Goal: Task Accomplishment & Management: Use online tool/utility

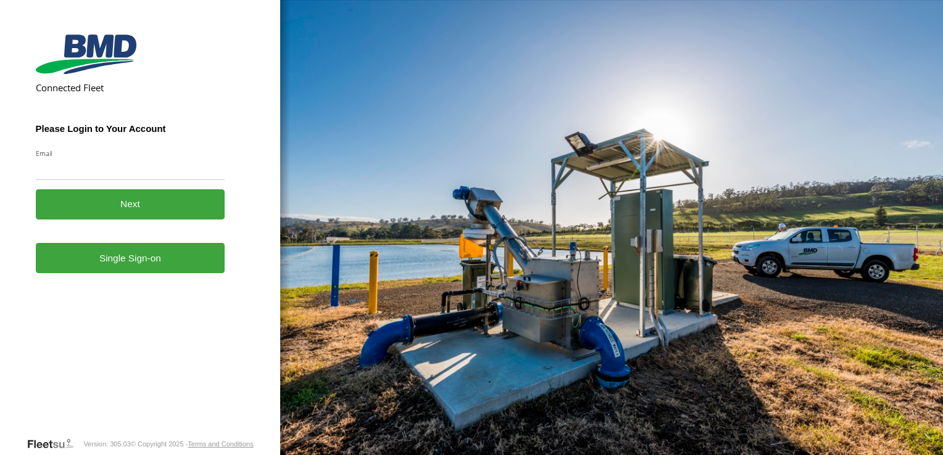
click at [96, 172] on input "Email" at bounding box center [130, 169] width 189 height 22
type input "**********"
click at [128, 259] on link "Single Sign-on" at bounding box center [130, 258] width 189 height 30
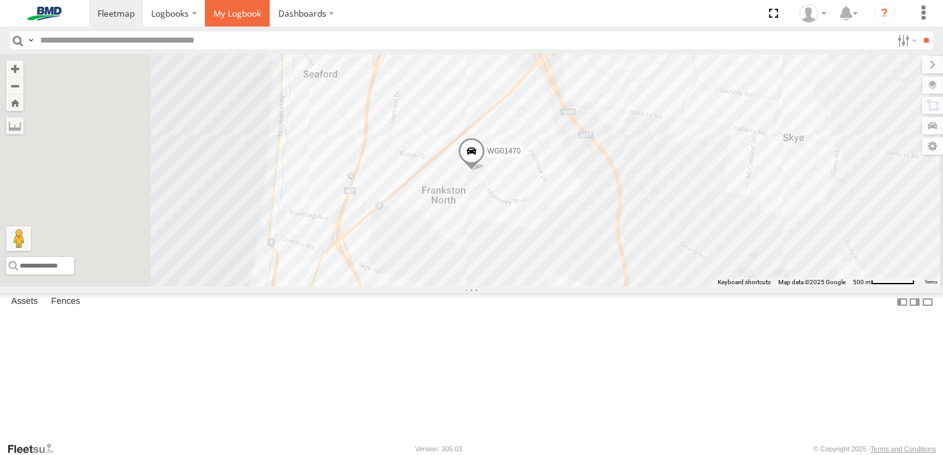
click at [226, 11] on span at bounding box center [238, 13] width 48 height 12
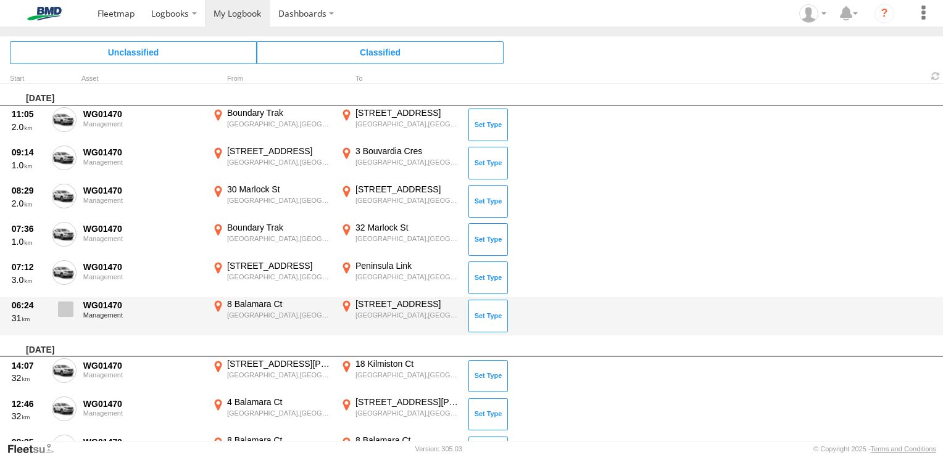
click at [65, 311] on span at bounding box center [65, 309] width 15 height 15
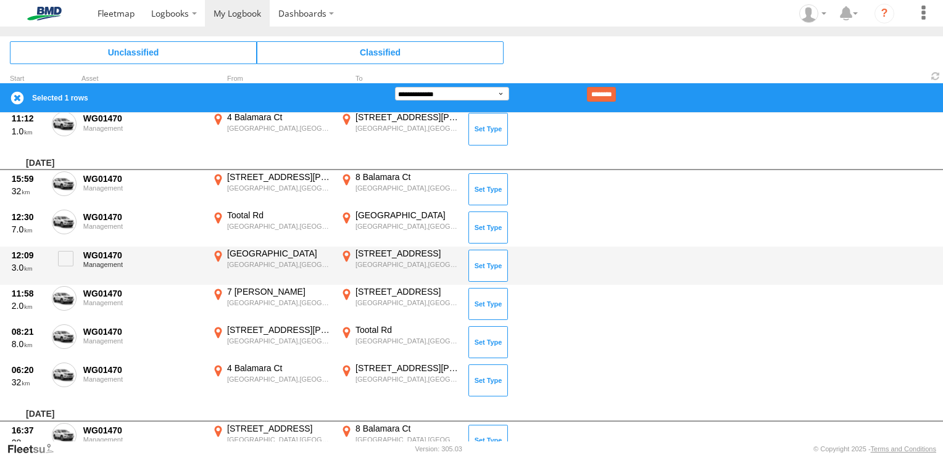
scroll to position [555, 0]
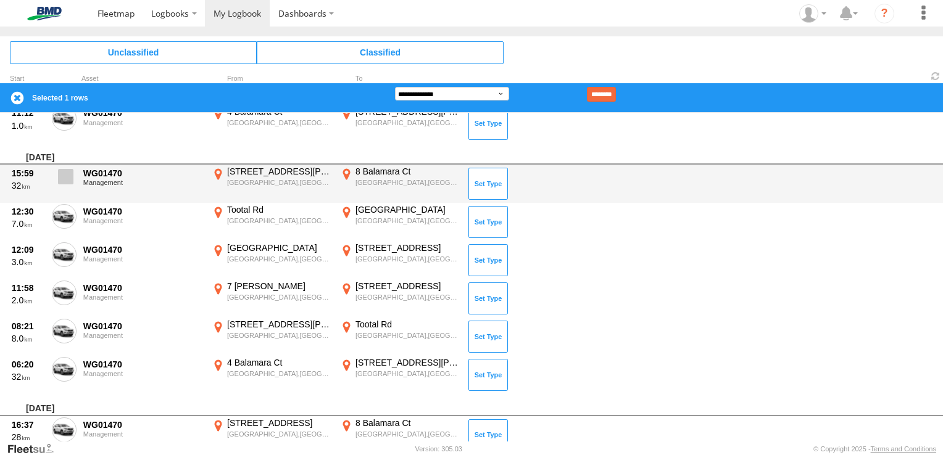
click at [70, 174] on span at bounding box center [65, 176] width 15 height 15
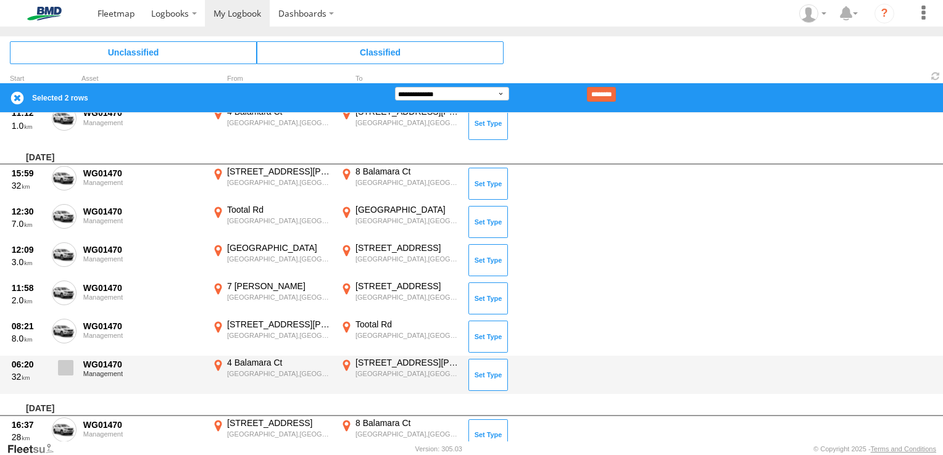
click at [69, 364] on span at bounding box center [65, 367] width 15 height 15
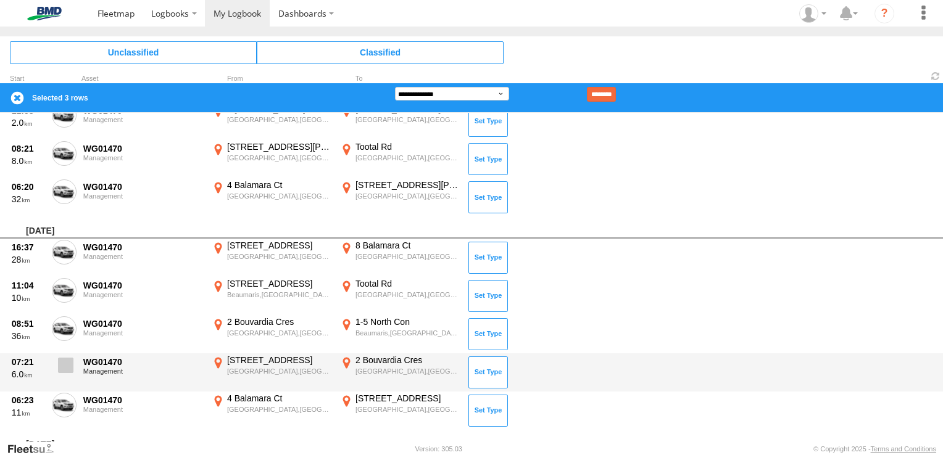
scroll to position [741, 0]
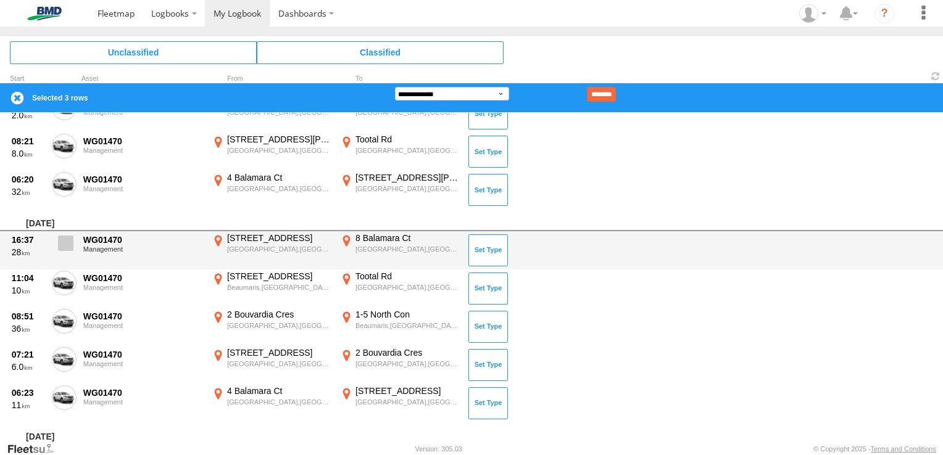
click at [67, 239] on span at bounding box center [65, 243] width 15 height 15
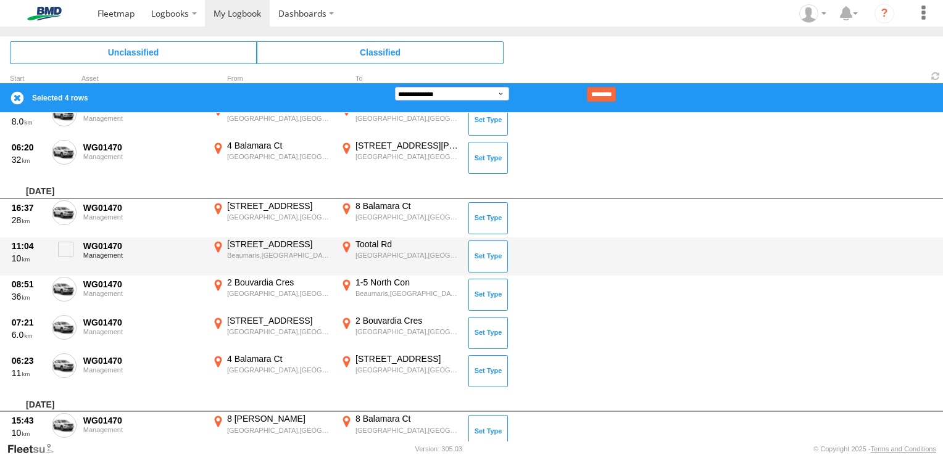
scroll to position [802, 0]
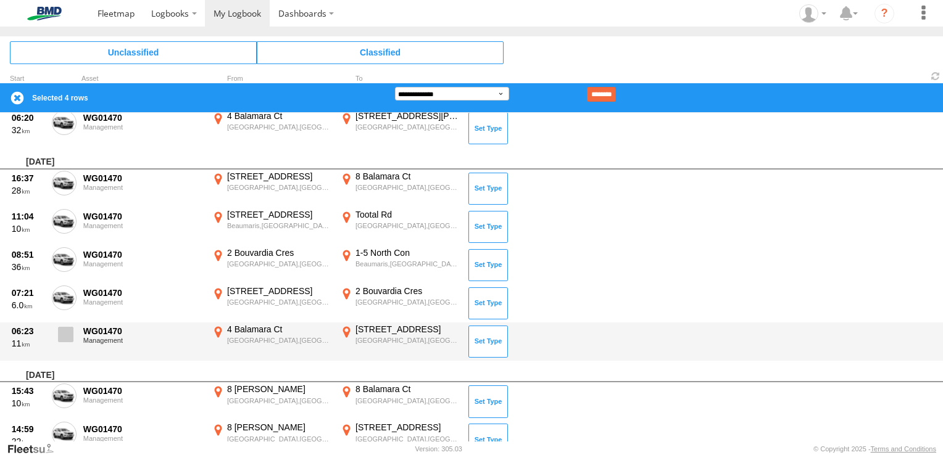
click at [72, 339] on span at bounding box center [65, 334] width 15 height 15
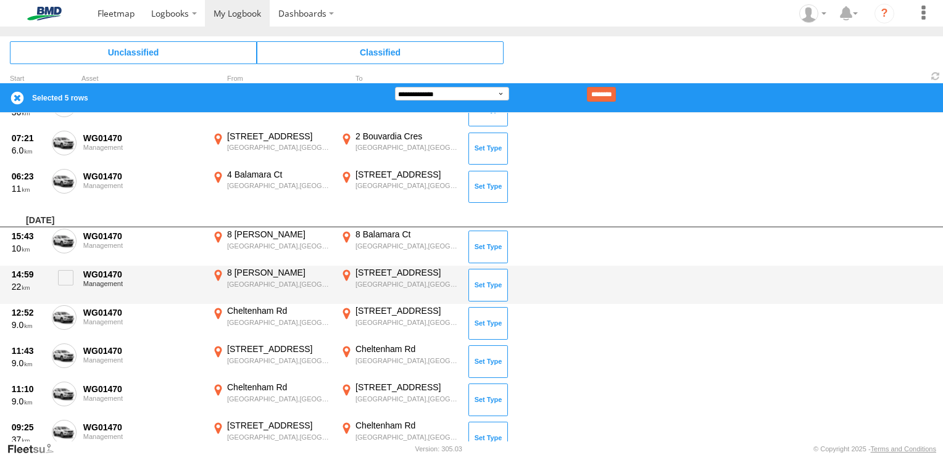
scroll to position [987, 0]
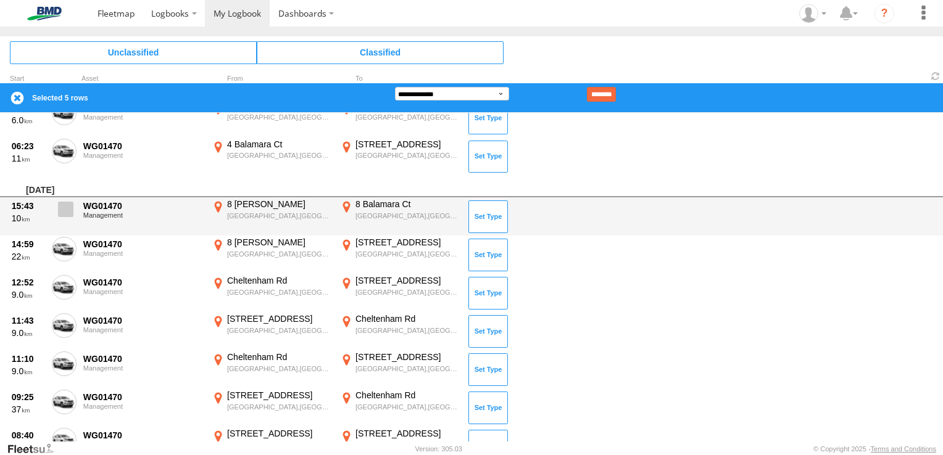
click at [58, 210] on span at bounding box center [65, 209] width 15 height 15
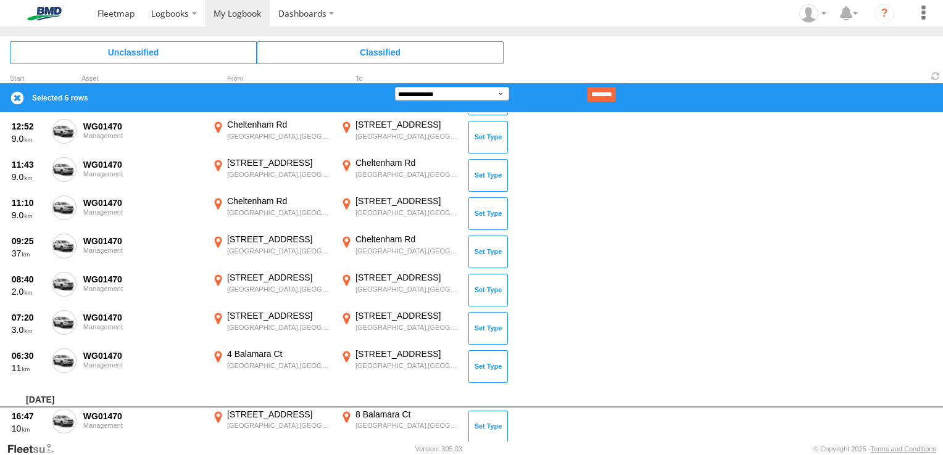
scroll to position [1173, 0]
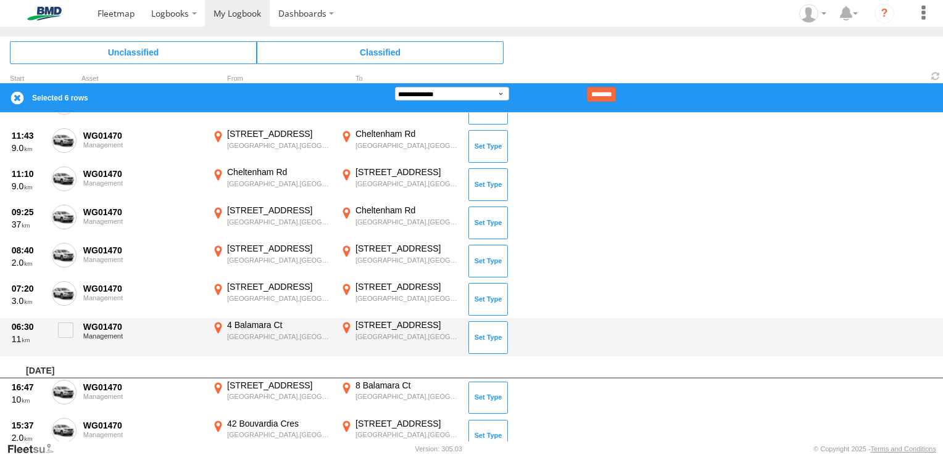
click at [77, 333] on div "06:30 11 WG01470 Management 4 Balamara Ct Frankston South,VIC -38.19215 145.133…" at bounding box center [471, 337] width 943 height 38
click at [70, 331] on span at bounding box center [65, 330] width 15 height 15
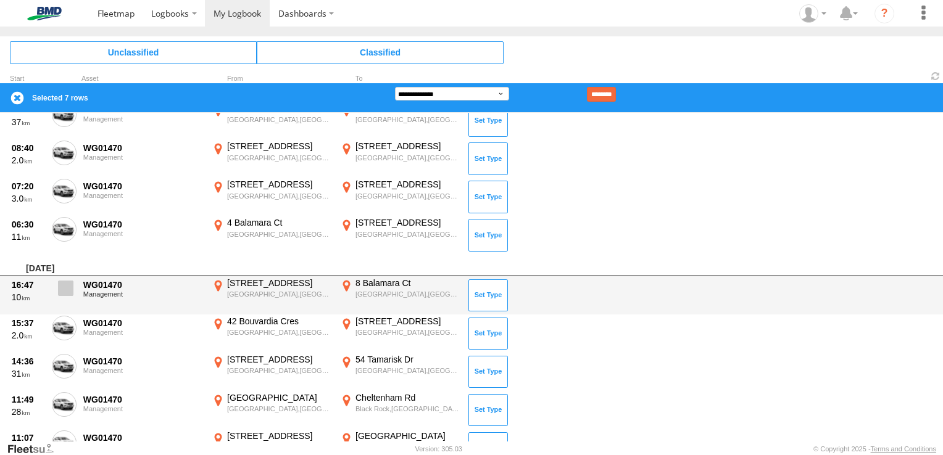
scroll to position [1358, 0]
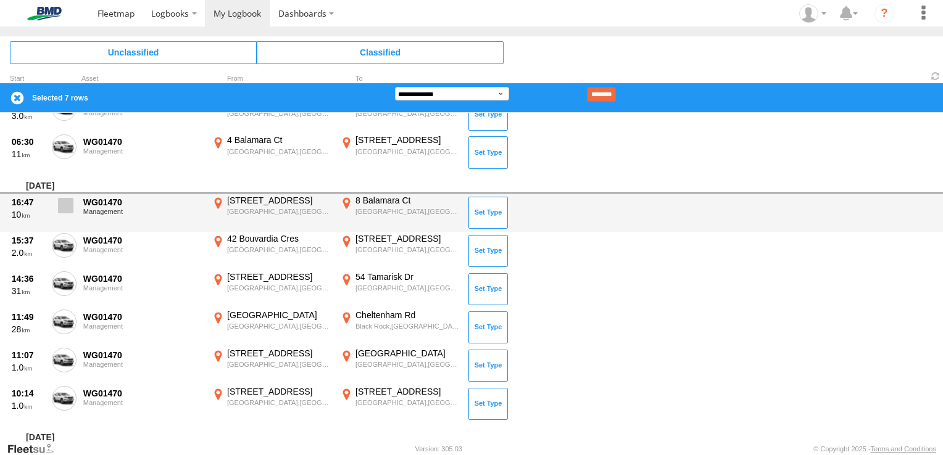
click at [67, 210] on span at bounding box center [65, 205] width 15 height 15
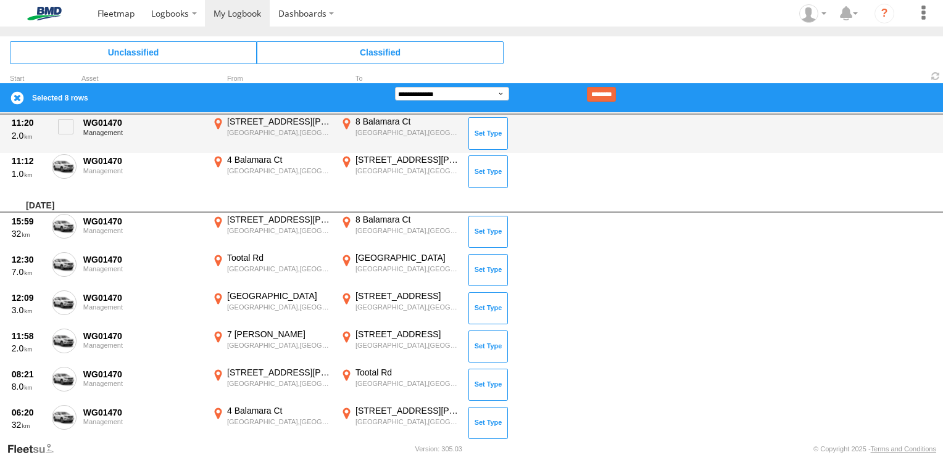
scroll to position [1728, 0]
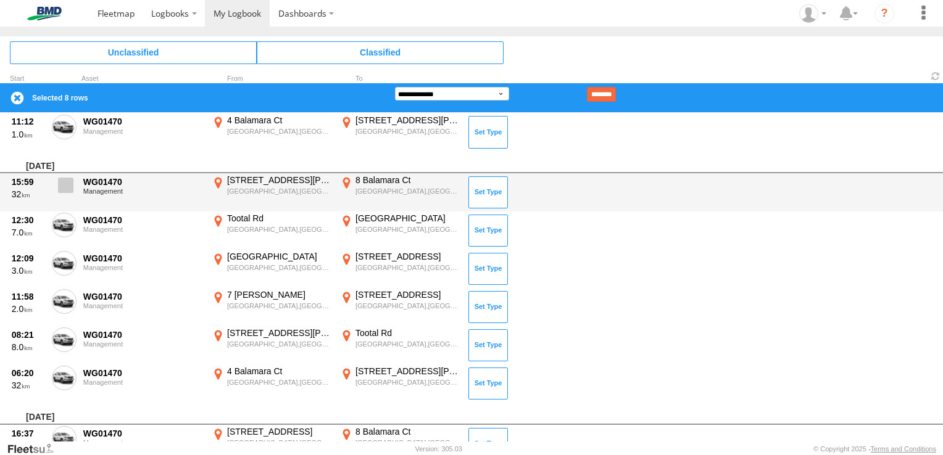
click at [63, 180] on span at bounding box center [65, 185] width 15 height 15
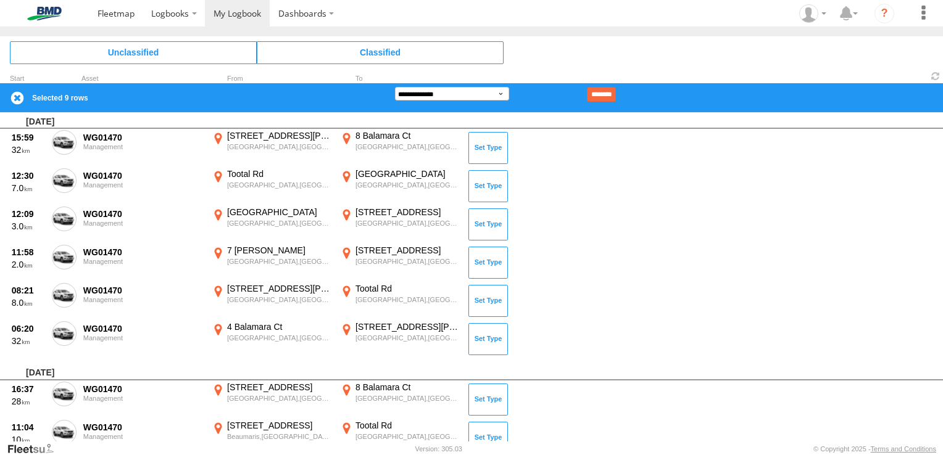
scroll to position [1790, 0]
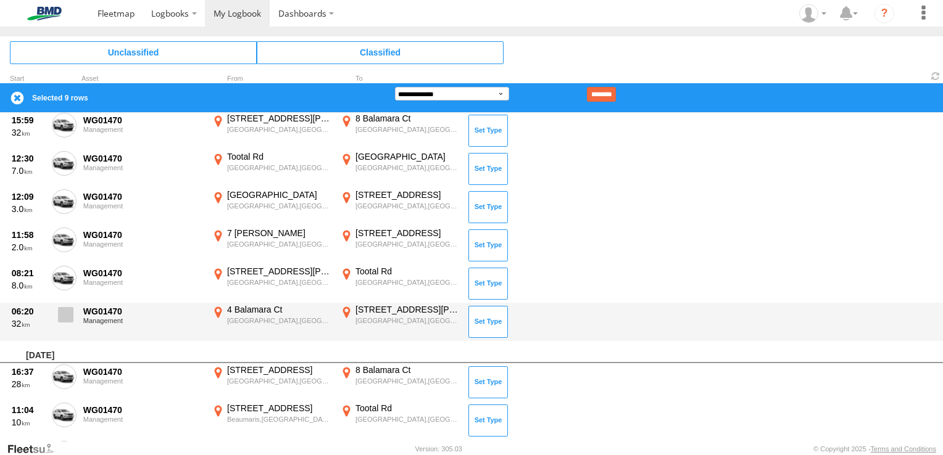
click at [70, 312] on span at bounding box center [65, 314] width 15 height 15
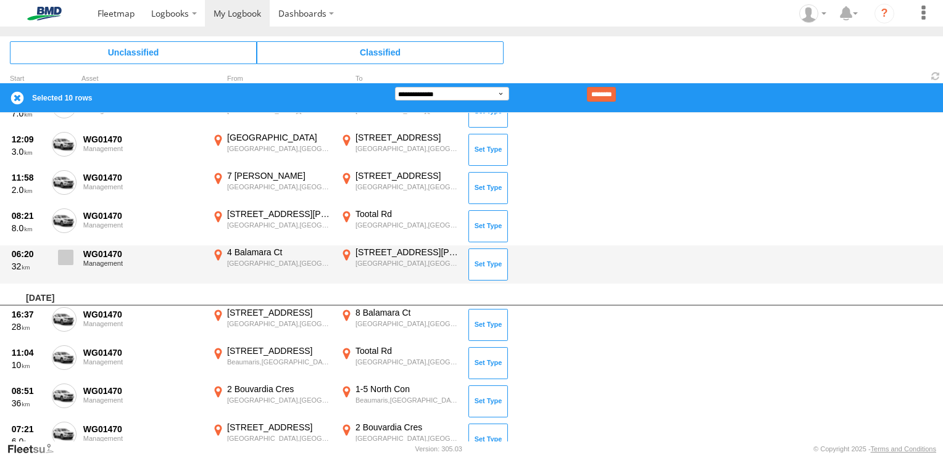
scroll to position [1913, 0]
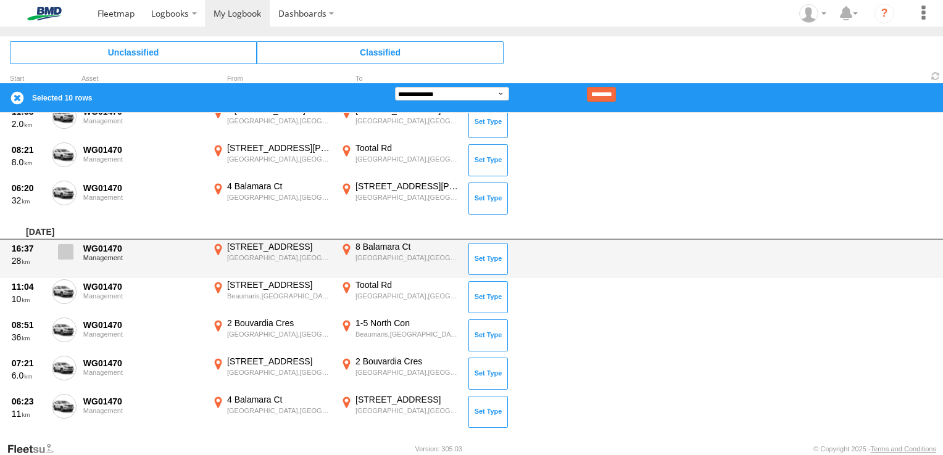
click at [69, 248] on span at bounding box center [65, 251] width 15 height 15
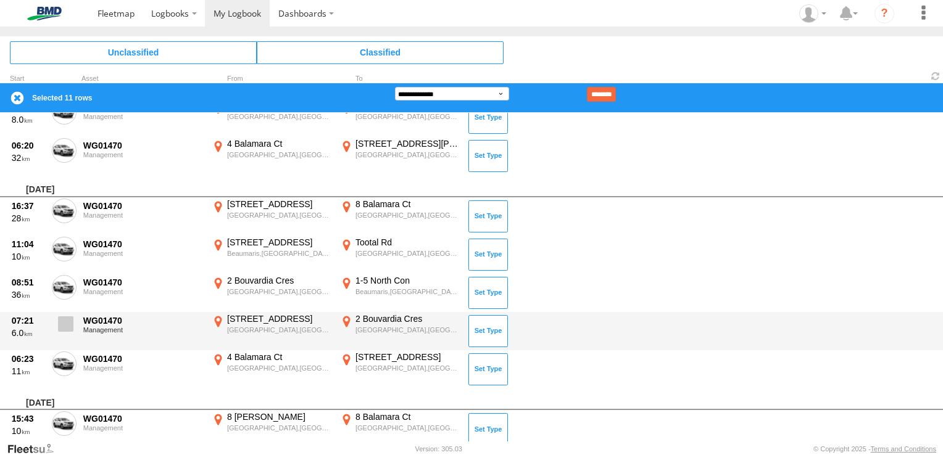
scroll to position [2037, 0]
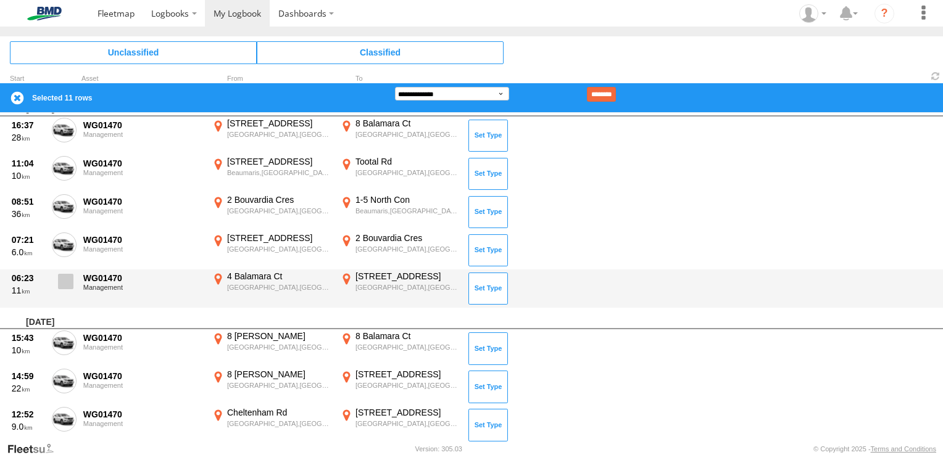
click at [67, 283] on span at bounding box center [65, 281] width 15 height 15
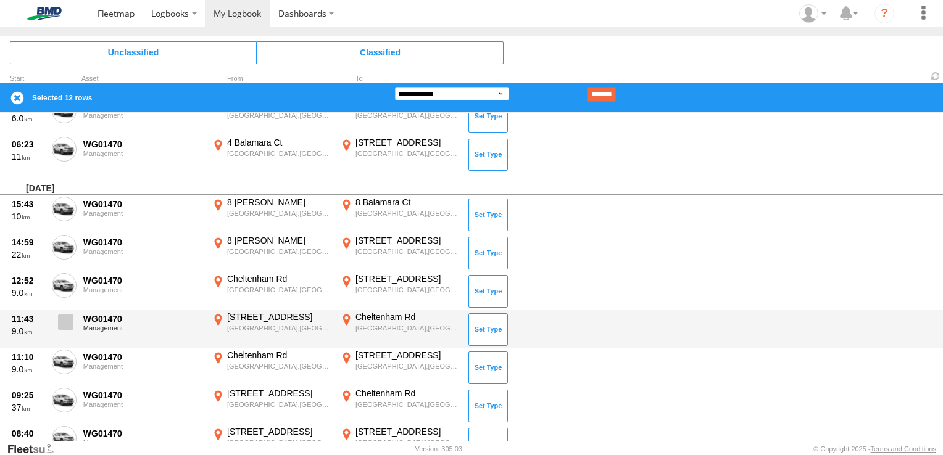
scroll to position [2160, 0]
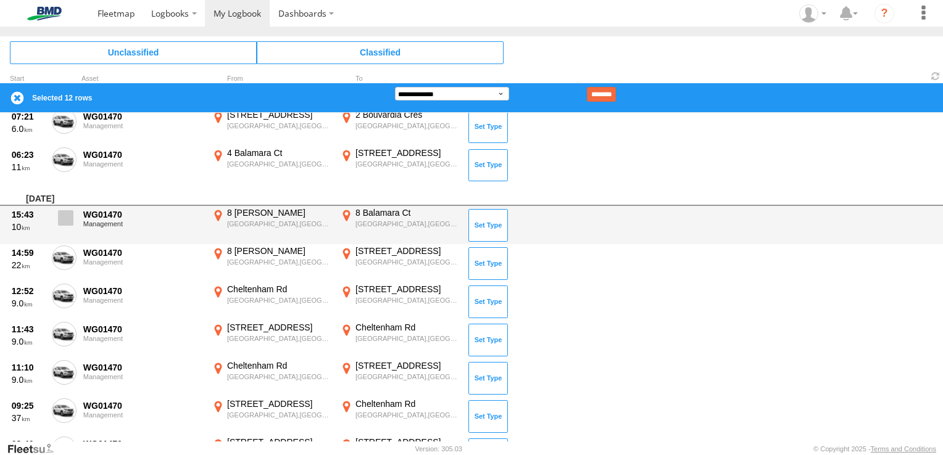
click at [58, 217] on span at bounding box center [65, 217] width 15 height 15
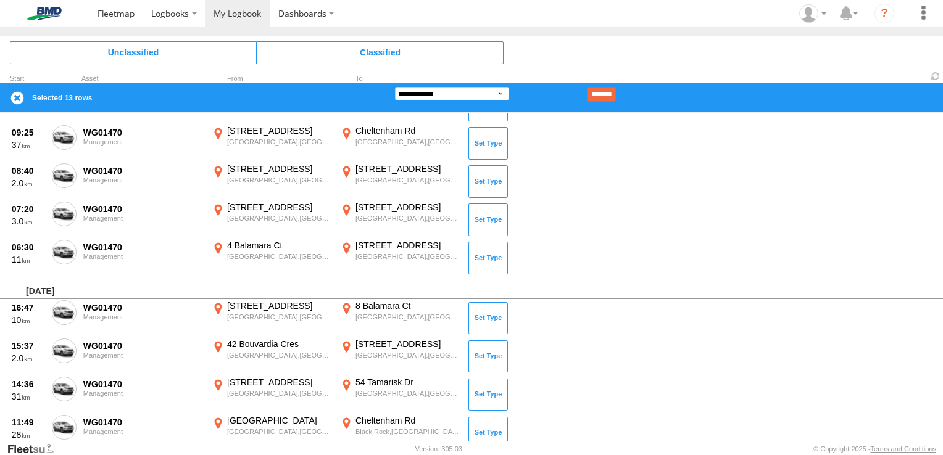
scroll to position [2469, 0]
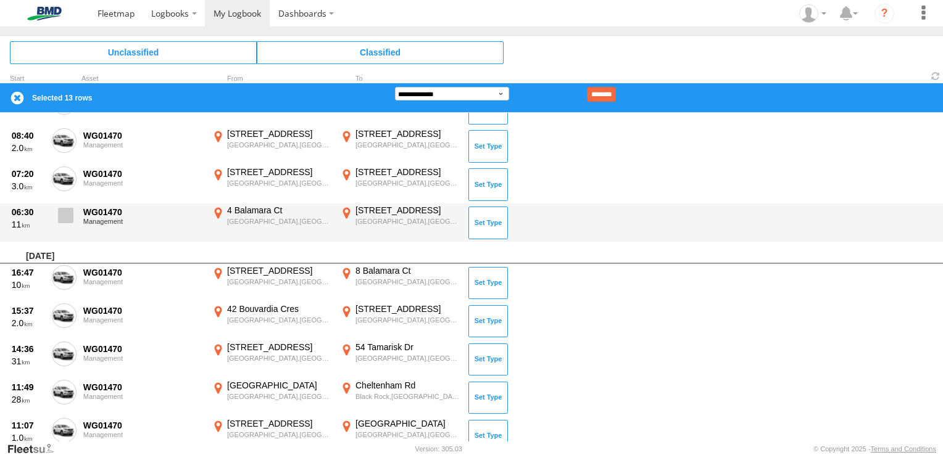
click at [62, 216] on span at bounding box center [65, 215] width 15 height 15
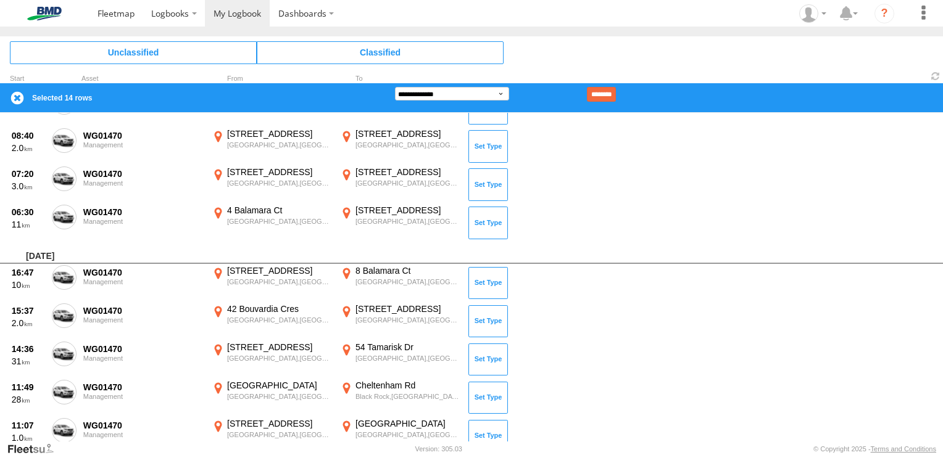
scroll to position [2530, 0]
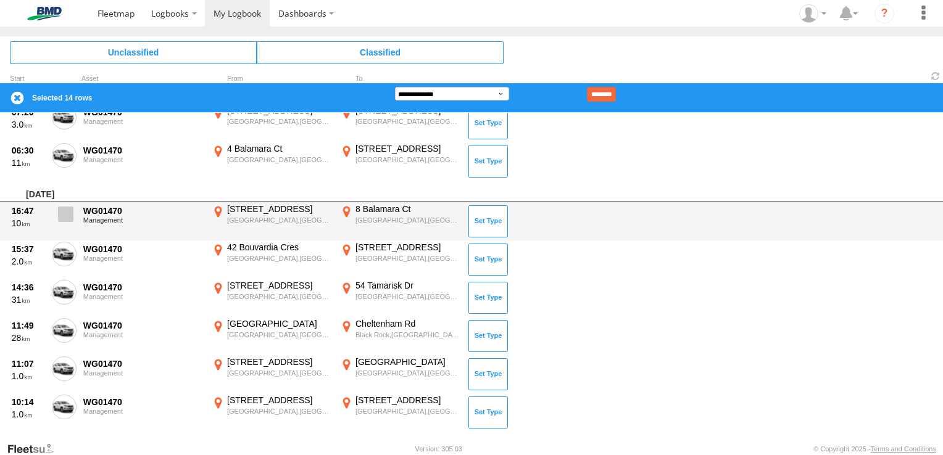
click at [62, 213] on span at bounding box center [65, 214] width 15 height 15
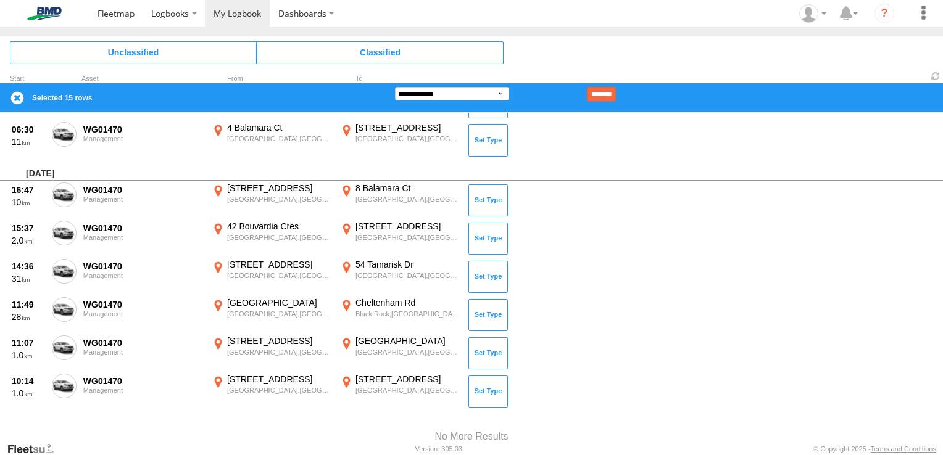
scroll to position [2588, 0]
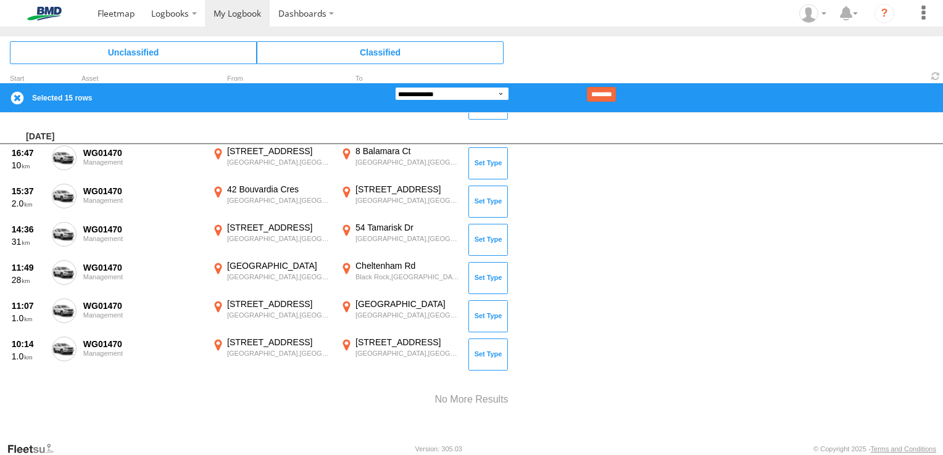
click at [473, 93] on select "**********" at bounding box center [452, 94] width 114 height 14
click at [395, 87] on select "**********" at bounding box center [452, 94] width 114 height 14
click at [616, 95] on input "********" at bounding box center [601, 94] width 29 height 15
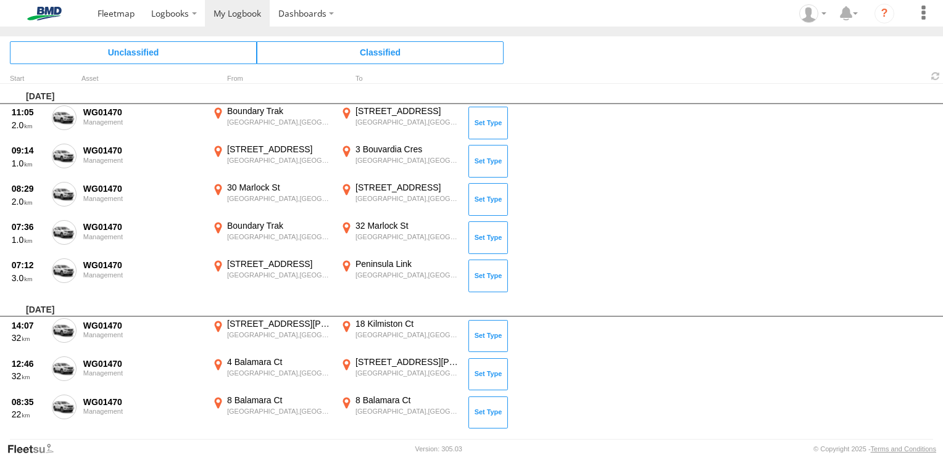
scroll to position [0, 0]
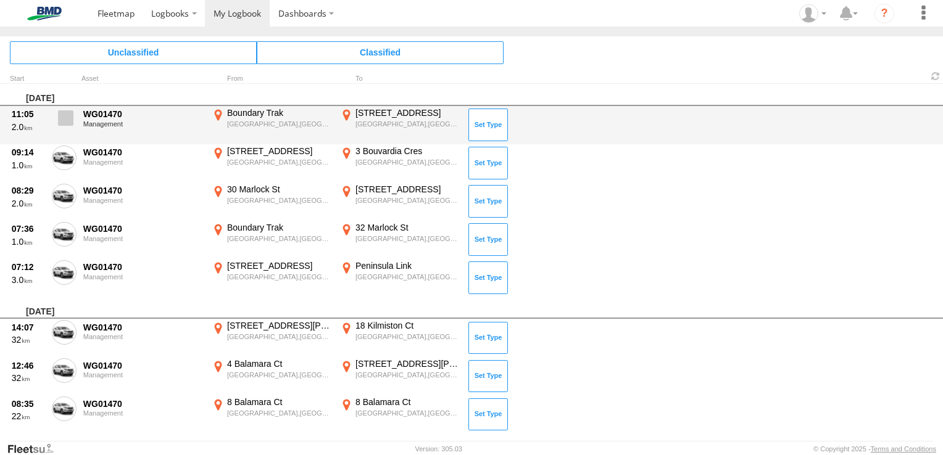
click at [64, 120] on span at bounding box center [65, 117] width 15 height 15
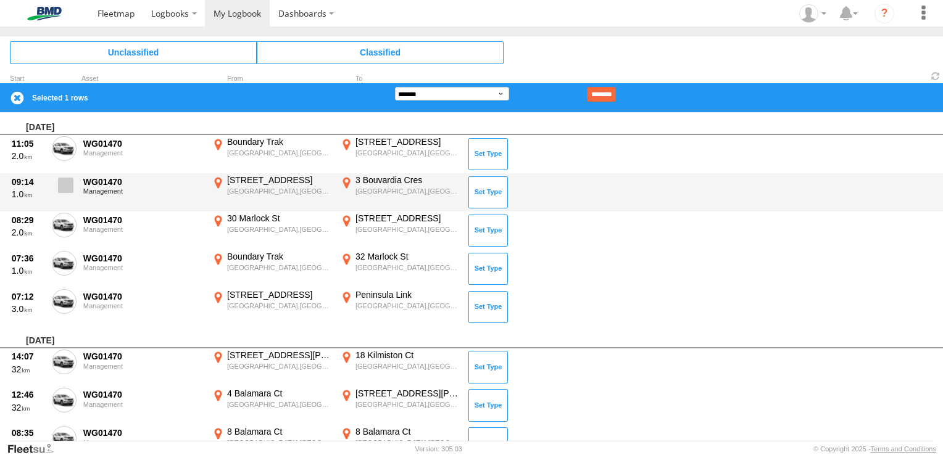
click at [67, 186] on span at bounding box center [65, 185] width 15 height 15
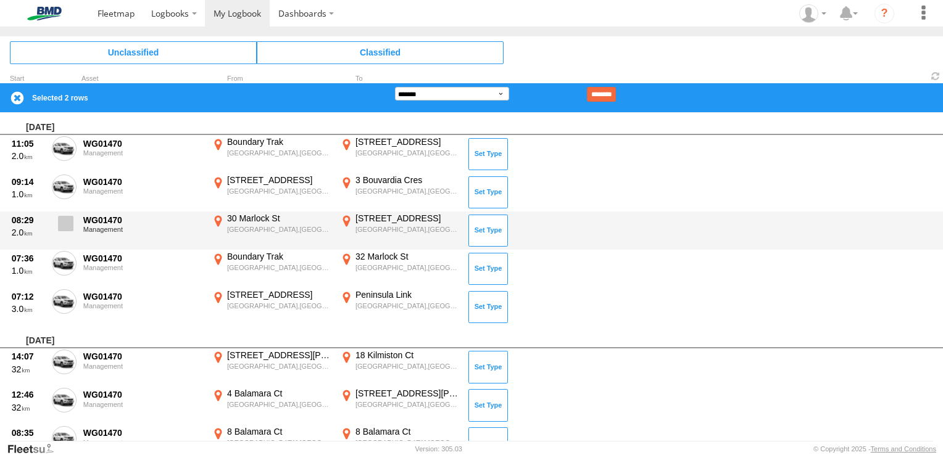
click at [65, 225] on span at bounding box center [65, 223] width 15 height 15
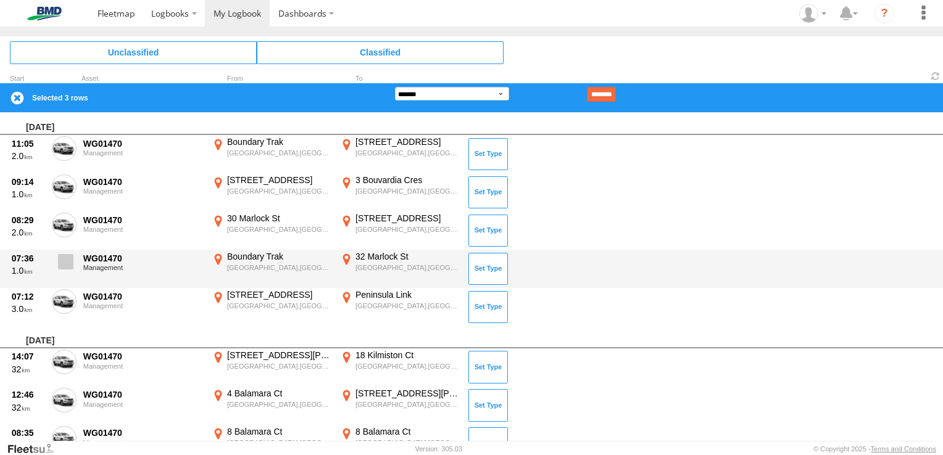
click at [67, 252] on label at bounding box center [64, 265] width 25 height 28
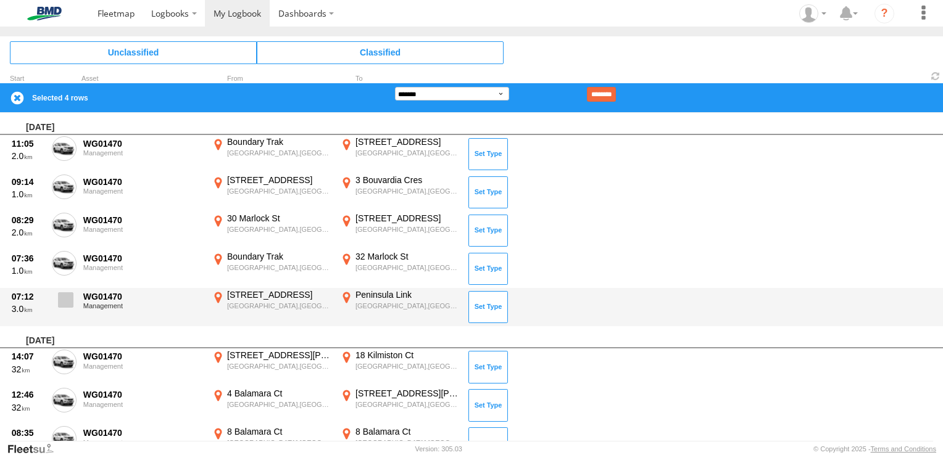
click at [72, 297] on span at bounding box center [65, 300] width 15 height 15
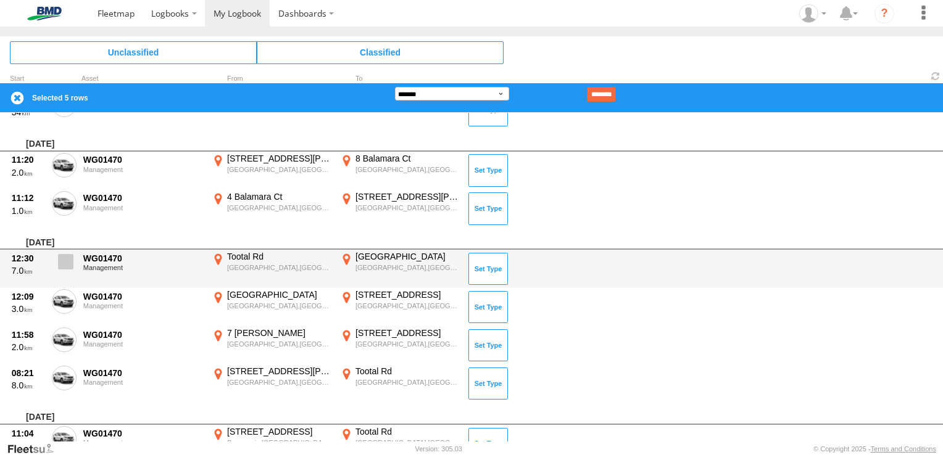
scroll to position [494, 0]
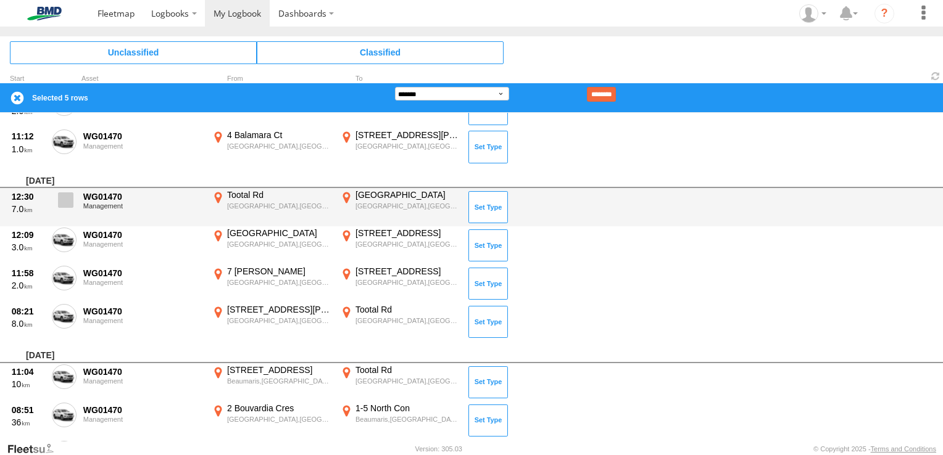
click at [63, 199] on span at bounding box center [65, 200] width 15 height 15
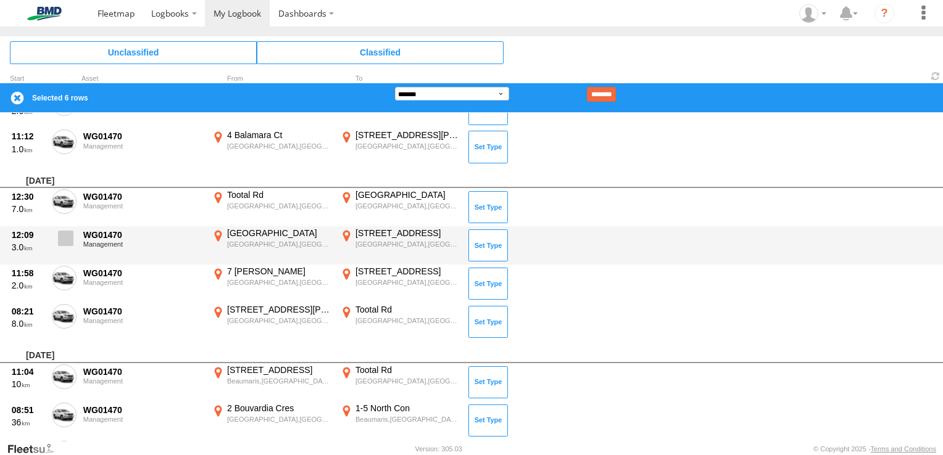
click at [72, 246] on label at bounding box center [64, 242] width 25 height 28
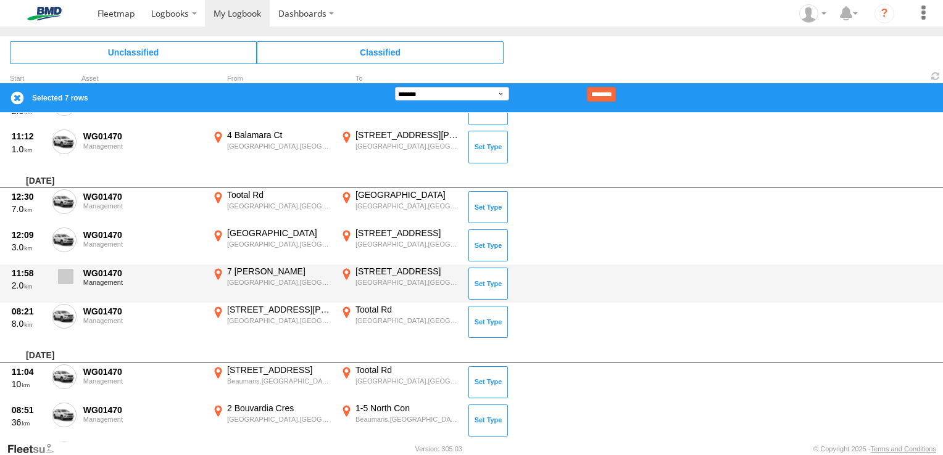
click at [69, 278] on span at bounding box center [65, 276] width 15 height 15
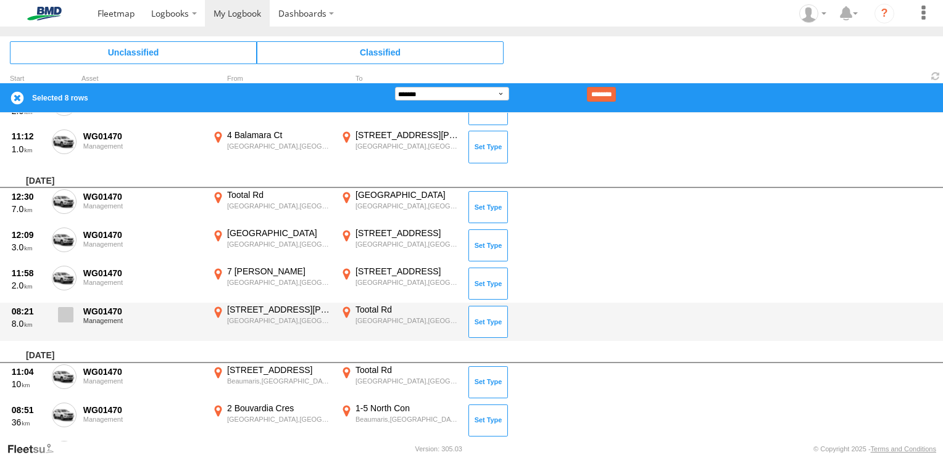
click at [64, 310] on span at bounding box center [65, 314] width 15 height 15
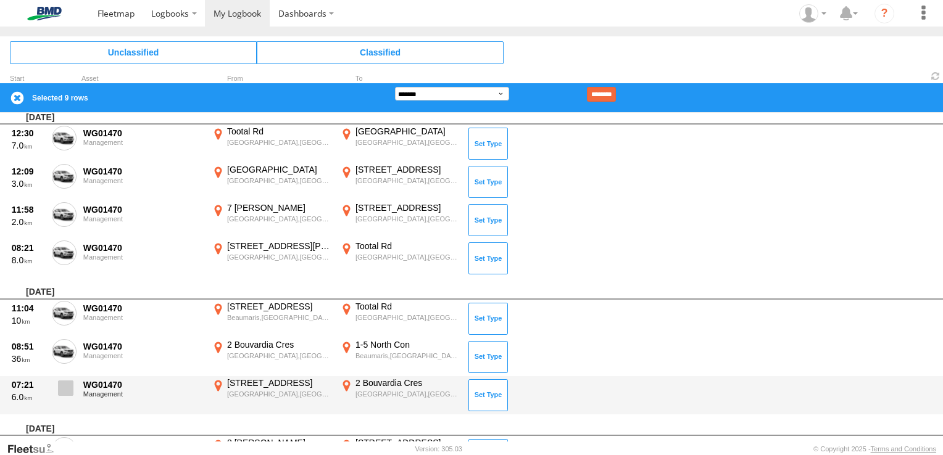
scroll to position [679, 0]
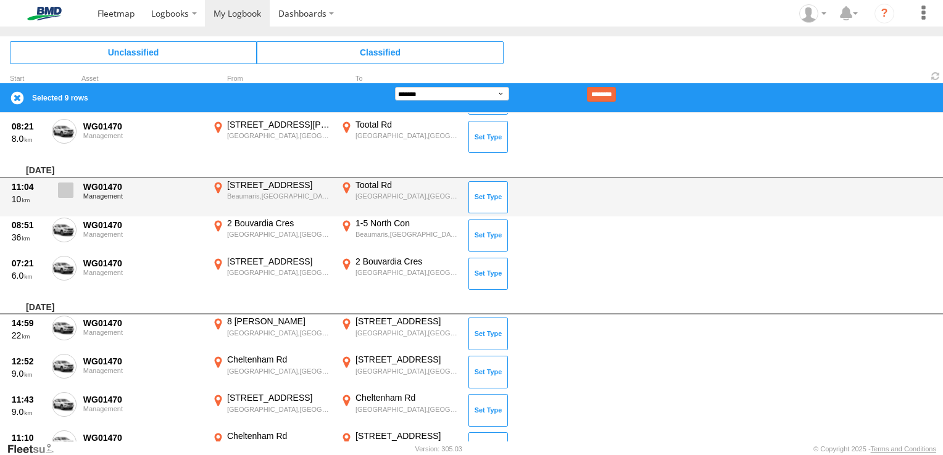
click at [74, 188] on label at bounding box center [64, 194] width 25 height 28
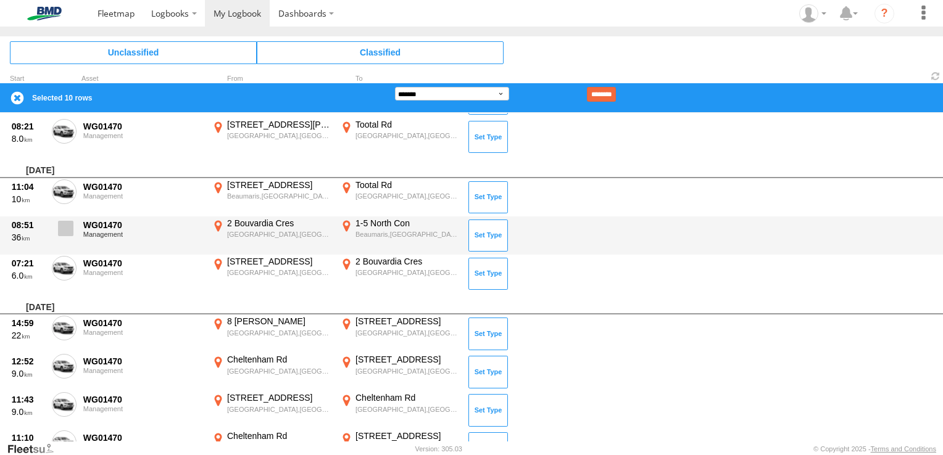
click at [65, 241] on label at bounding box center [64, 232] width 25 height 28
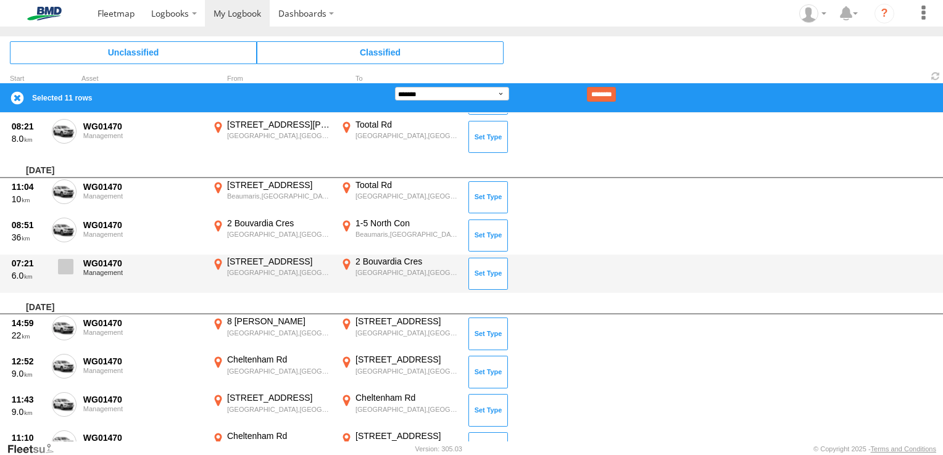
click at [67, 259] on span at bounding box center [65, 266] width 15 height 15
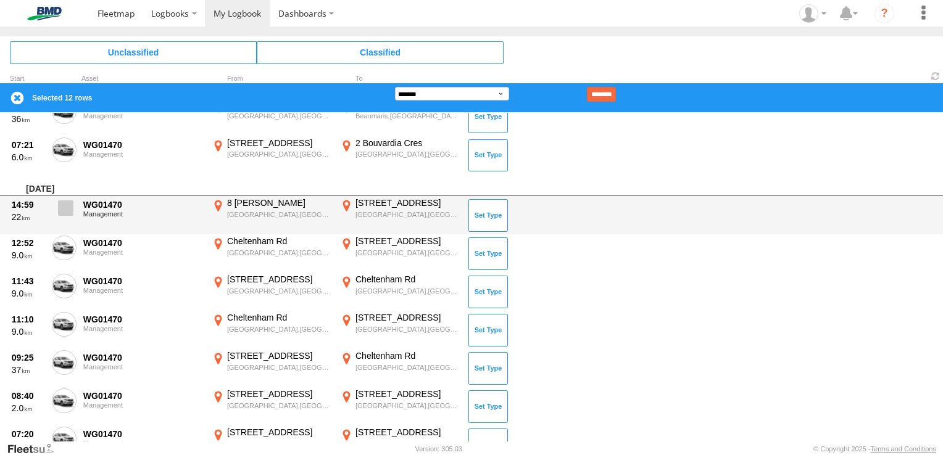
scroll to position [802, 0]
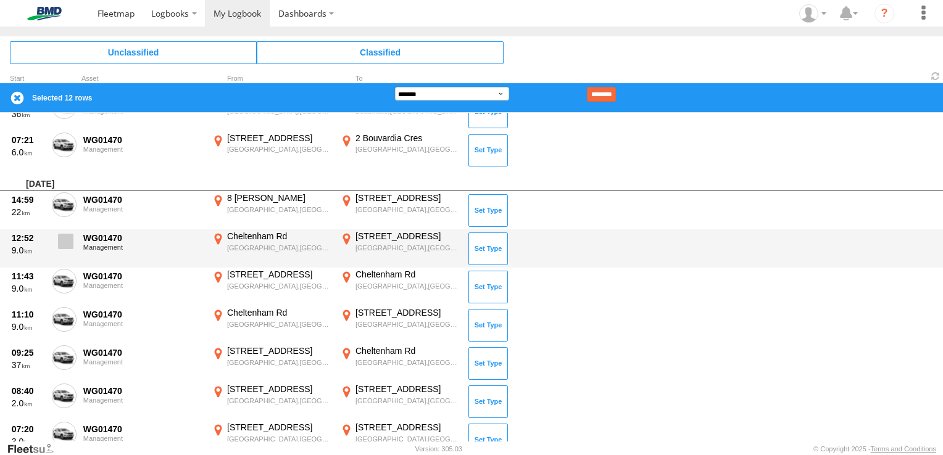
drag, startPoint x: 67, startPoint y: 205, endPoint x: 74, endPoint y: 233, distance: 29.2
click at [0, 0] on span at bounding box center [0, 0] width 0 height 0
drag, startPoint x: 72, startPoint y: 246, endPoint x: 61, endPoint y: 268, distance: 24.3
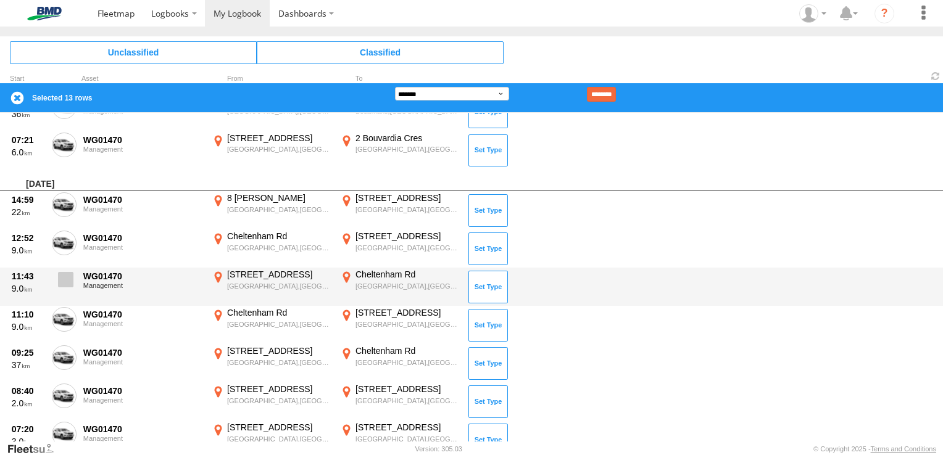
click at [0, 0] on span at bounding box center [0, 0] width 0 height 0
click at [62, 282] on span at bounding box center [65, 279] width 15 height 15
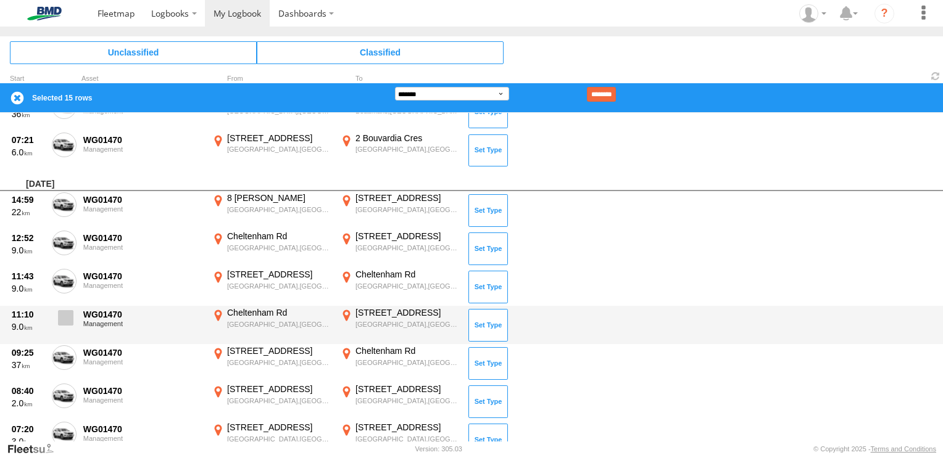
click at [63, 310] on span at bounding box center [65, 317] width 15 height 15
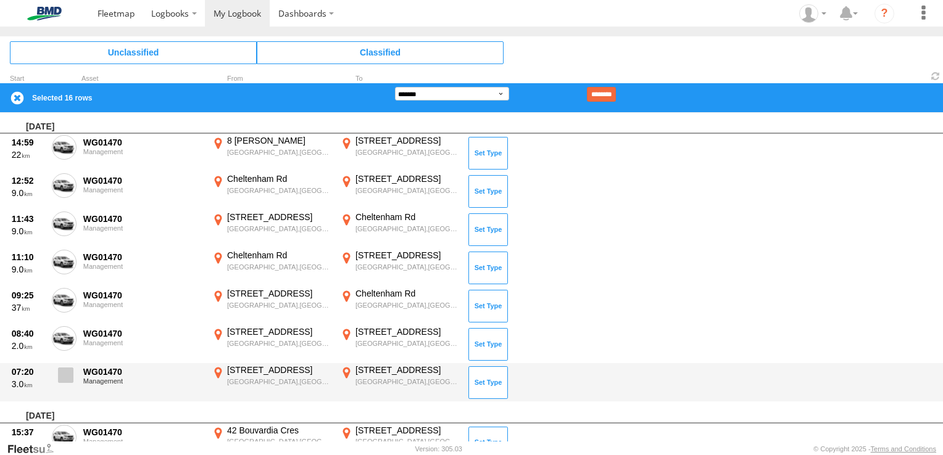
scroll to position [926, 0]
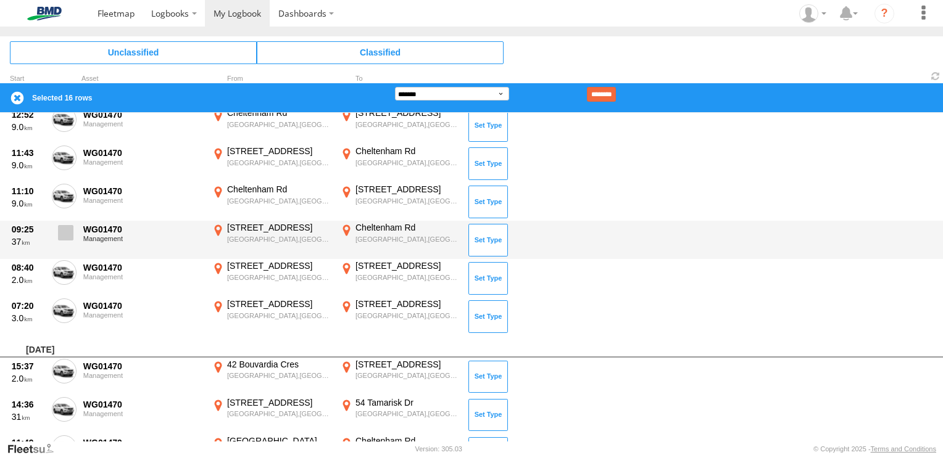
click at [64, 239] on label at bounding box center [64, 236] width 25 height 28
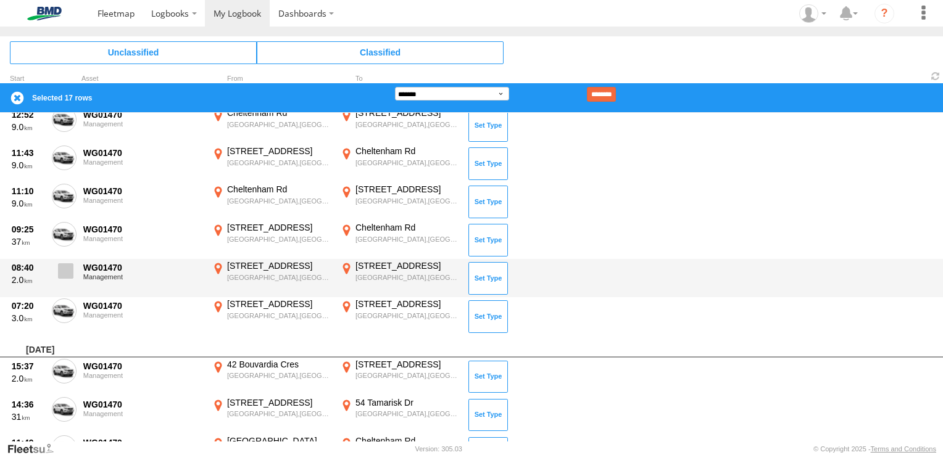
click at [64, 268] on span at bounding box center [65, 271] width 15 height 15
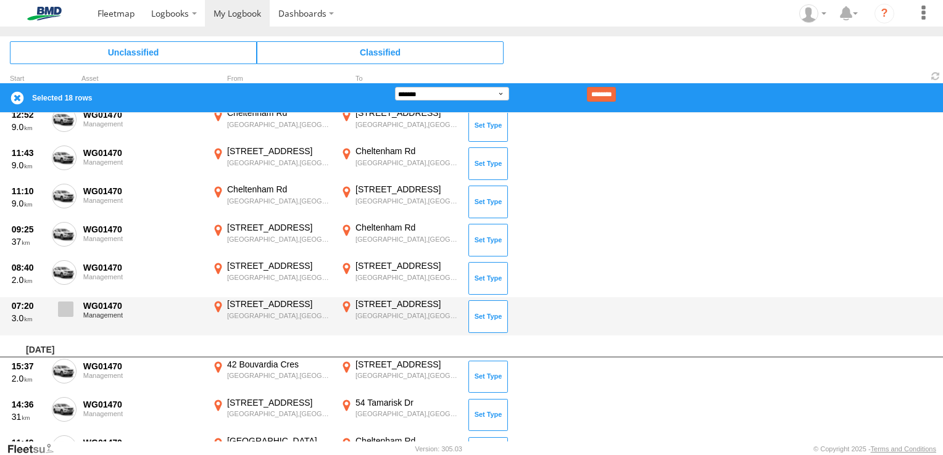
click at [62, 307] on span at bounding box center [65, 309] width 15 height 15
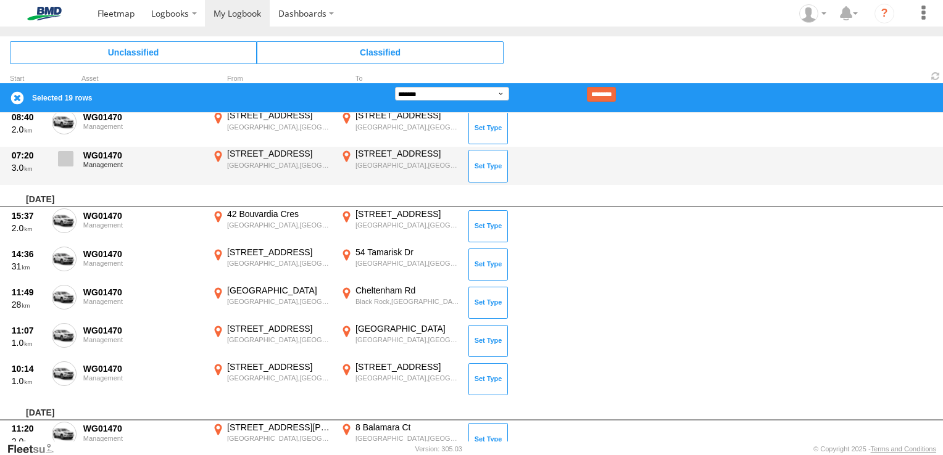
scroll to position [1049, 0]
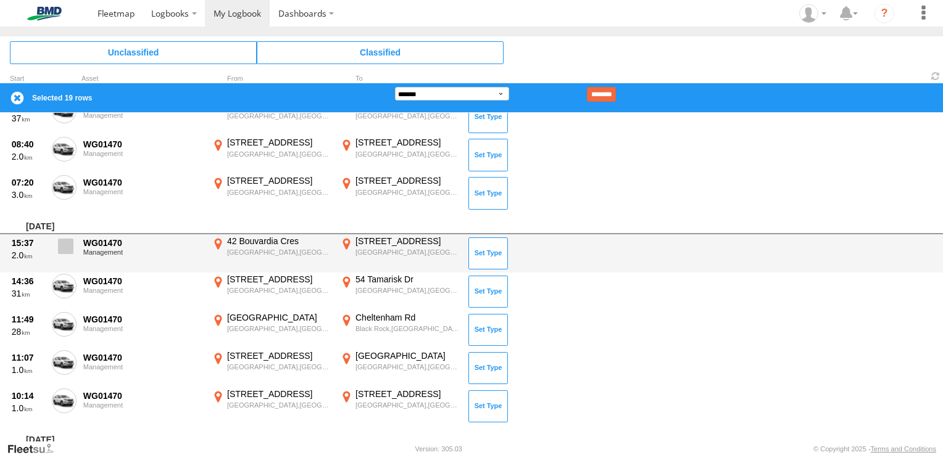
click at [65, 244] on span at bounding box center [65, 246] width 15 height 15
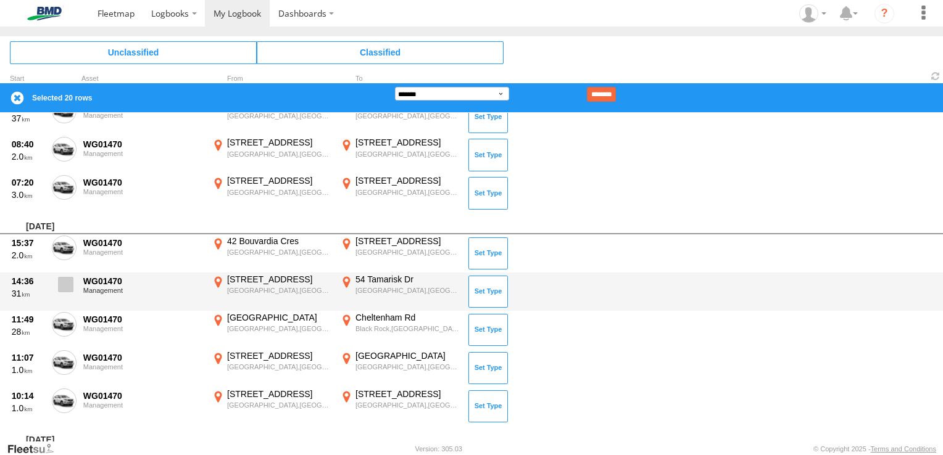
click at [73, 291] on label at bounding box center [64, 288] width 25 height 28
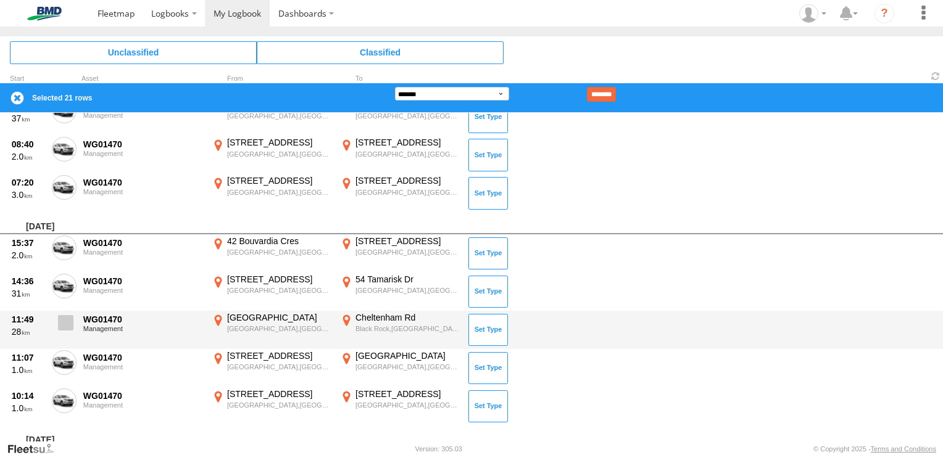
click at [65, 326] on span at bounding box center [65, 322] width 15 height 15
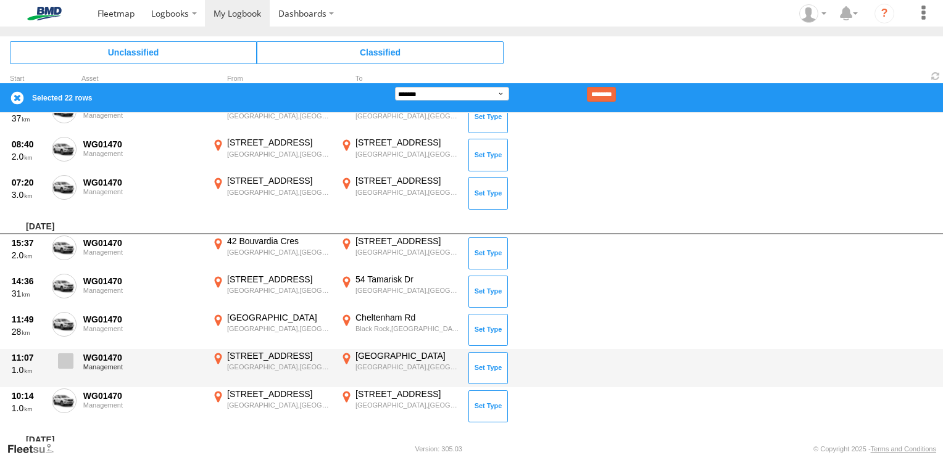
click at [61, 362] on span at bounding box center [65, 361] width 15 height 15
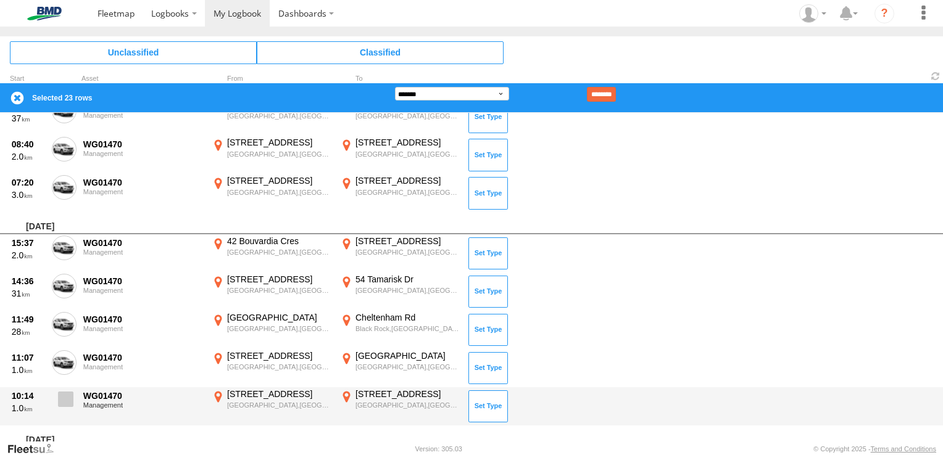
click at [68, 398] on span at bounding box center [65, 399] width 15 height 15
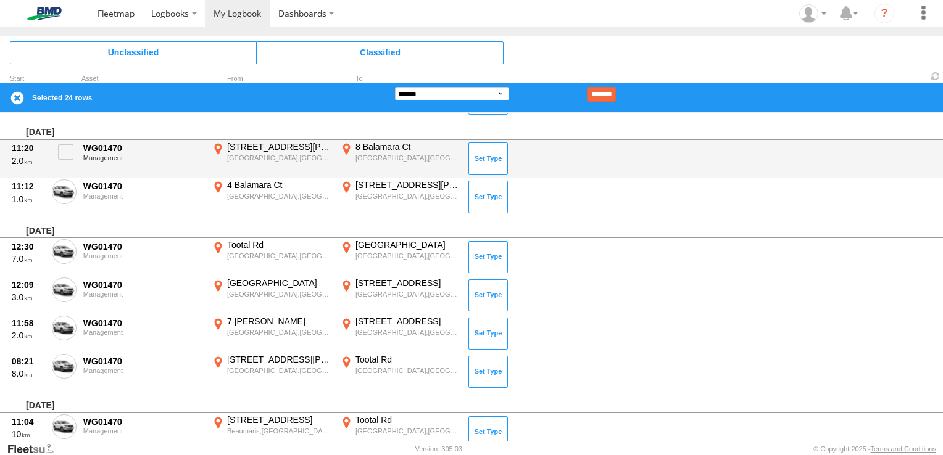
scroll to position [1358, 0]
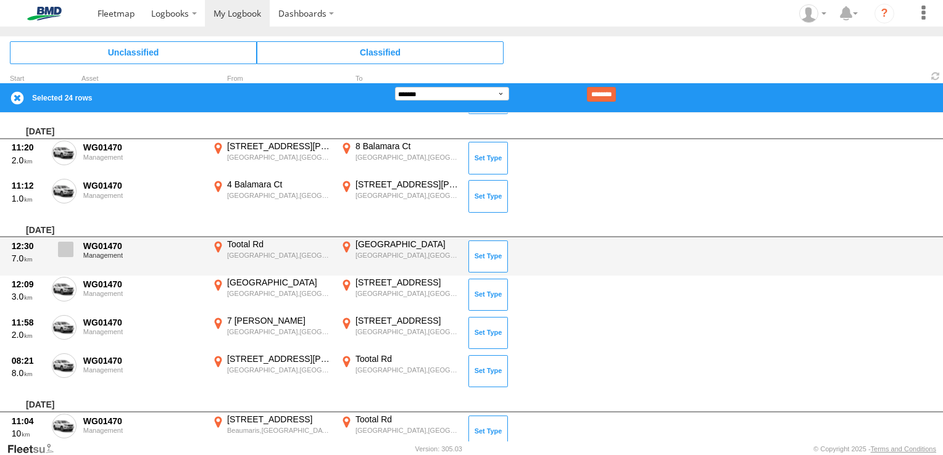
click at [69, 249] on span at bounding box center [65, 249] width 15 height 15
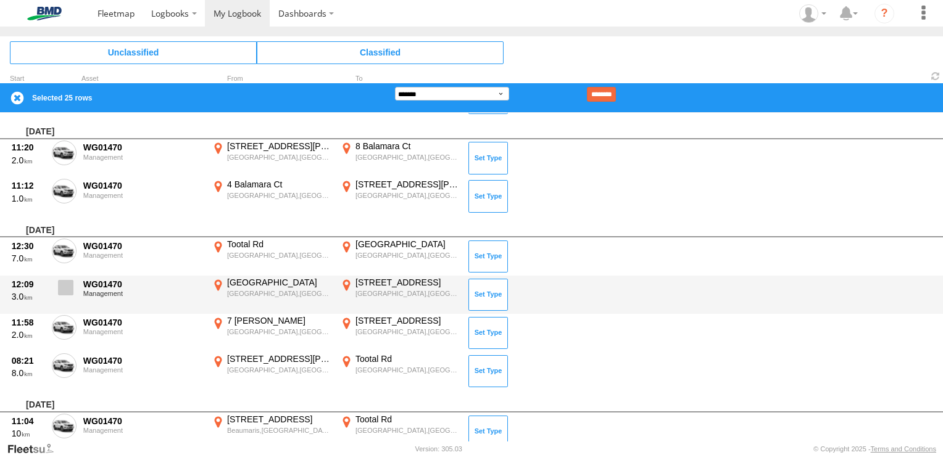
click at [65, 288] on span at bounding box center [65, 287] width 15 height 15
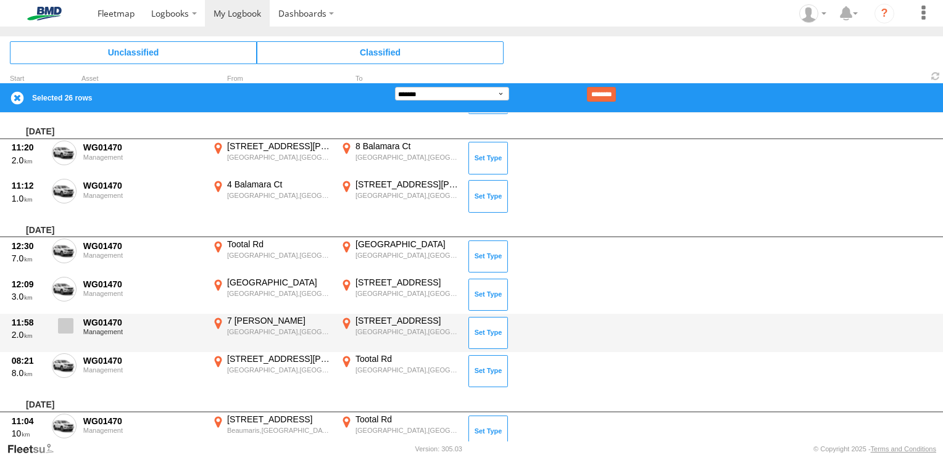
click at [63, 327] on span at bounding box center [65, 325] width 15 height 15
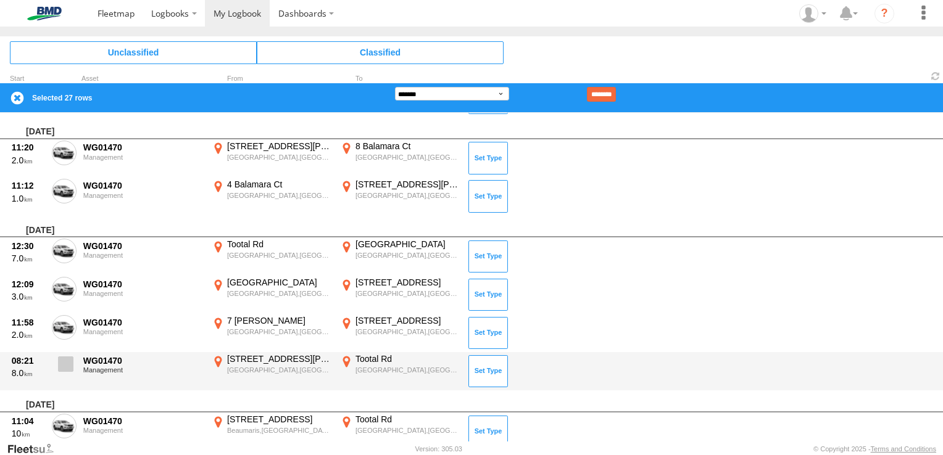
click at [62, 357] on span at bounding box center [65, 364] width 15 height 15
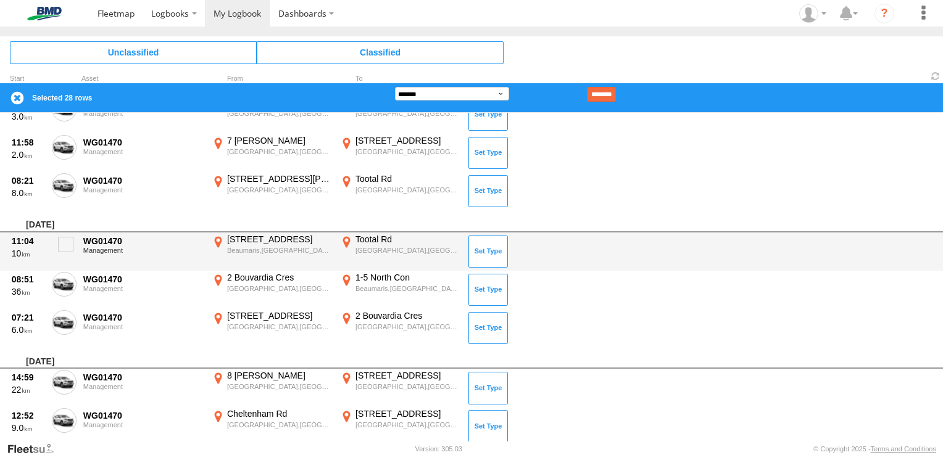
scroll to position [1543, 0]
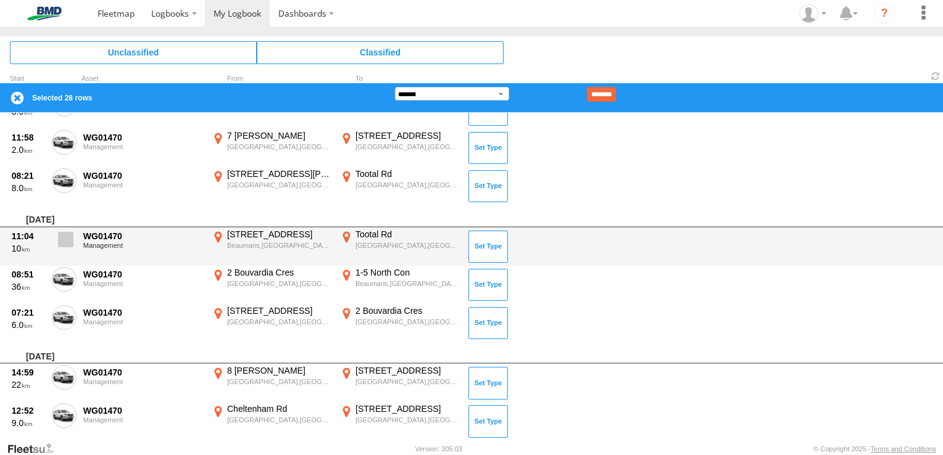
click at [70, 234] on span at bounding box center [65, 239] width 15 height 15
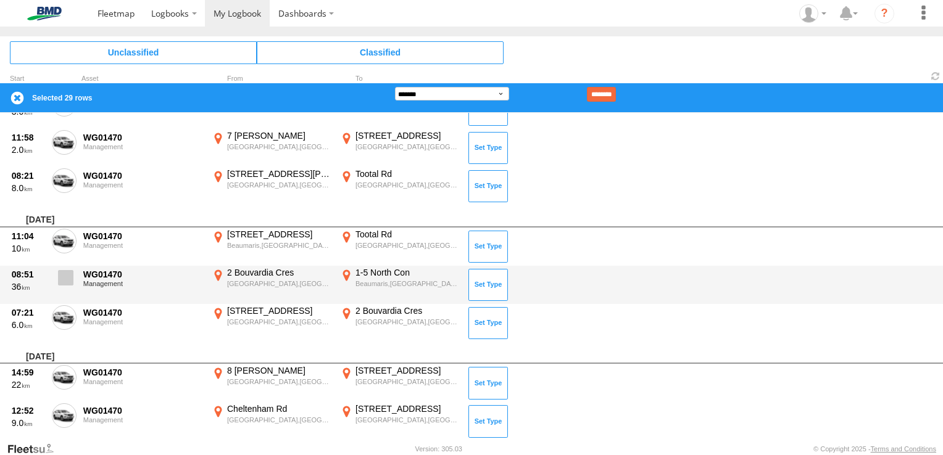
click at [69, 274] on span at bounding box center [65, 277] width 15 height 15
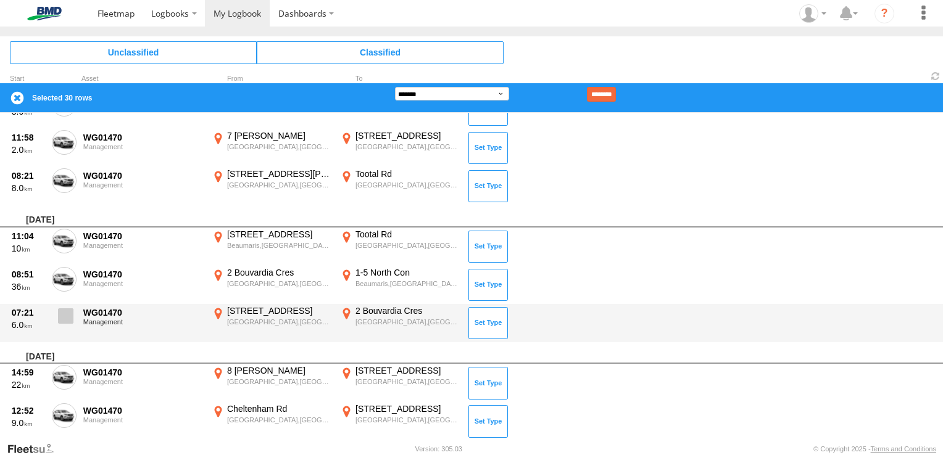
click at [59, 312] on span at bounding box center [65, 316] width 15 height 15
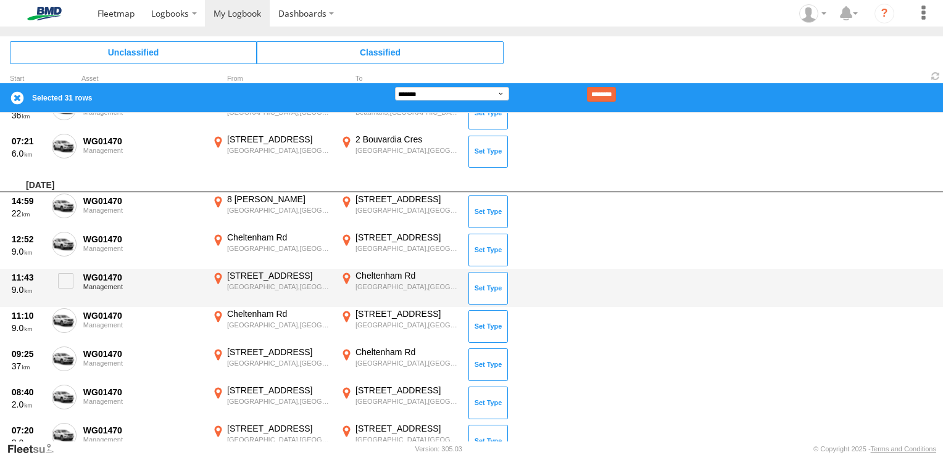
scroll to position [1728, 0]
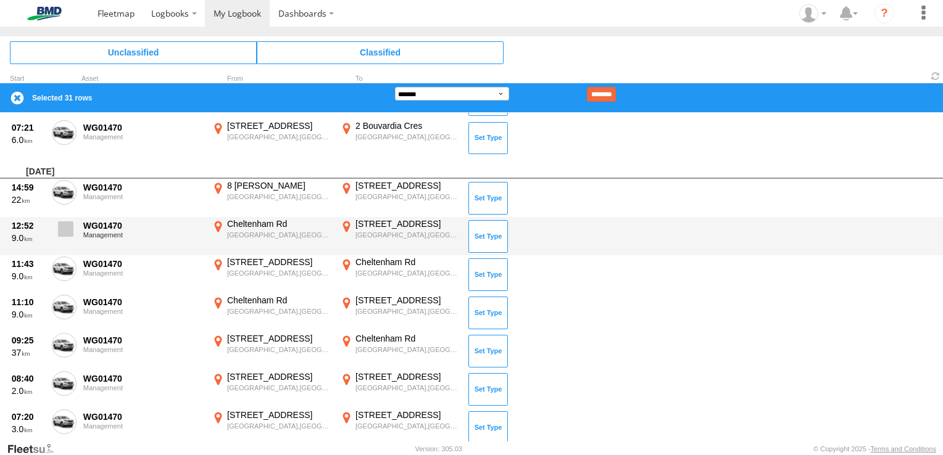
drag, startPoint x: 69, startPoint y: 202, endPoint x: 69, endPoint y: 216, distance: 13.6
click at [69, 201] on label at bounding box center [64, 194] width 25 height 28
click at [69, 222] on span at bounding box center [65, 229] width 15 height 15
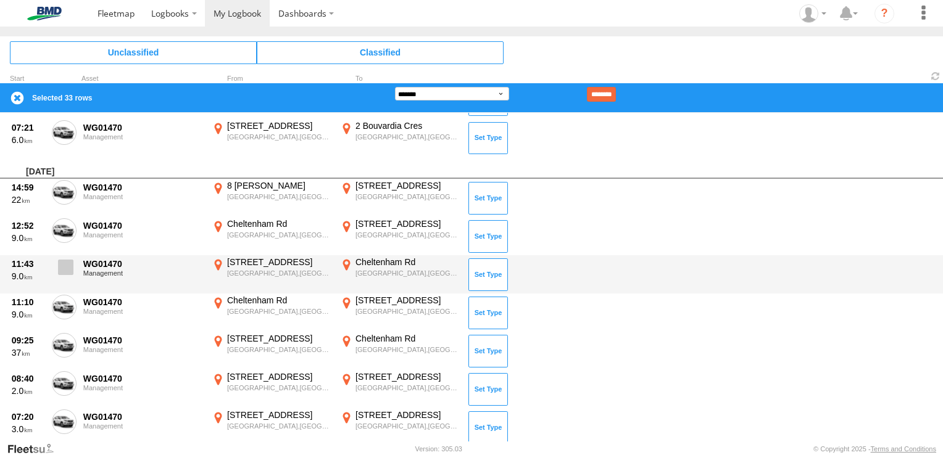
click at [67, 275] on label at bounding box center [64, 271] width 25 height 28
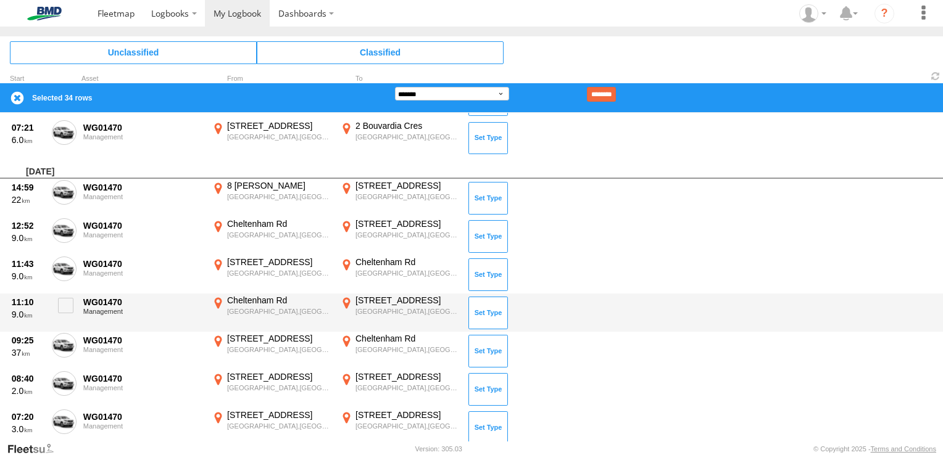
click at [66, 294] on div "11:10 9.0 WG01470 Management Cheltenham Rd Cheltenham,VIC -37.96868 145.03296 6…" at bounding box center [471, 313] width 943 height 38
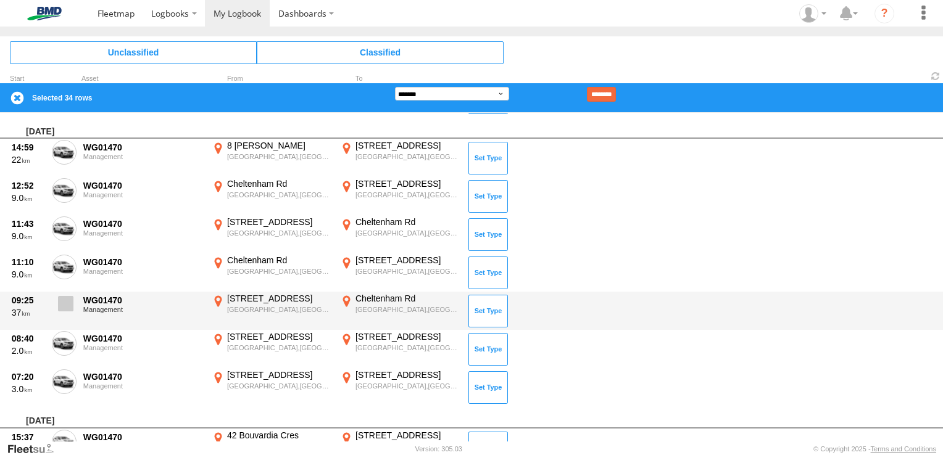
scroll to position [1790, 0]
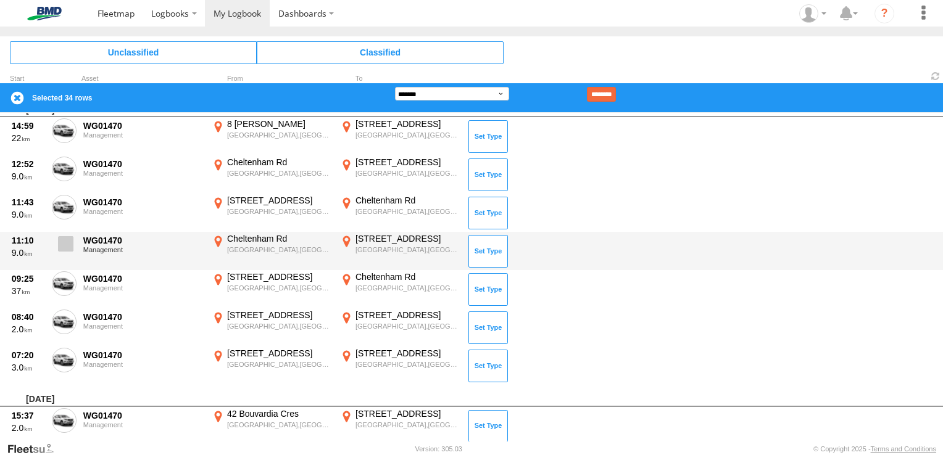
click at [72, 238] on span at bounding box center [65, 243] width 15 height 15
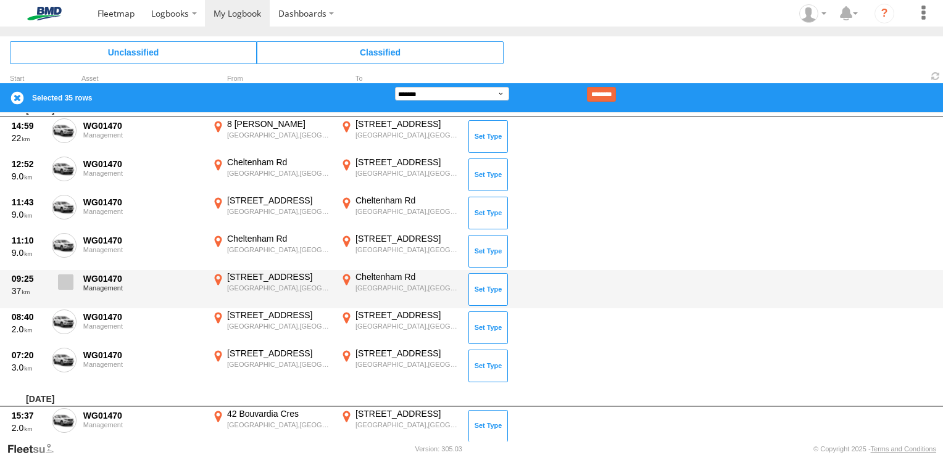
click at [65, 281] on span at bounding box center [65, 282] width 15 height 15
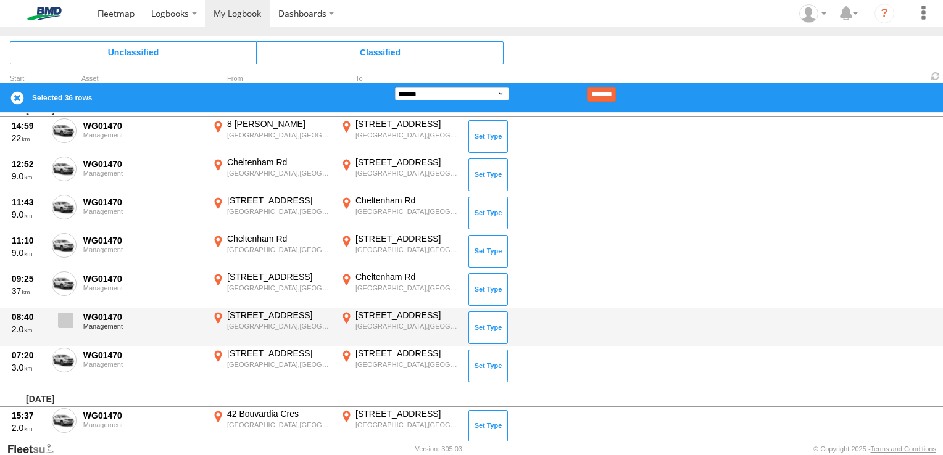
click at [62, 315] on span at bounding box center [65, 320] width 15 height 15
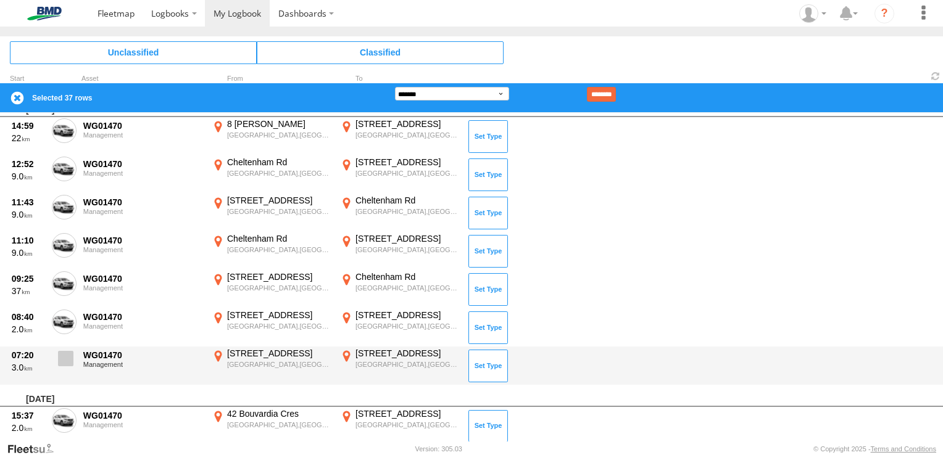
click at [62, 352] on span at bounding box center [65, 358] width 15 height 15
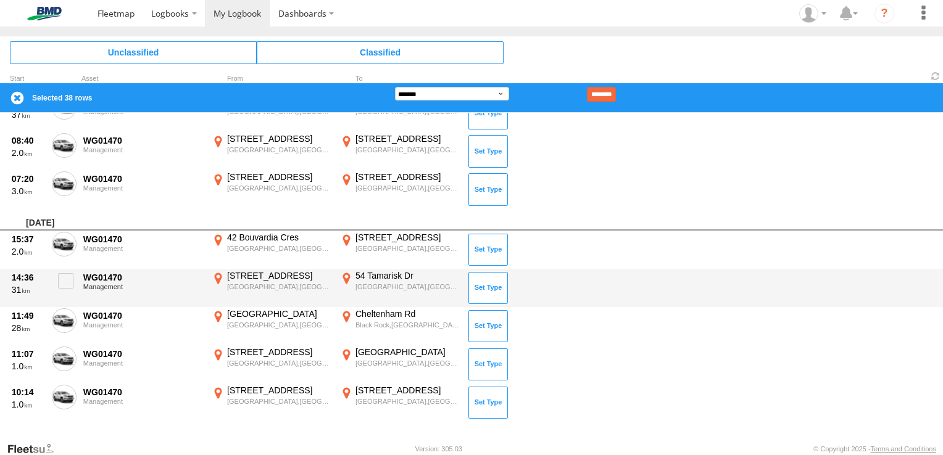
scroll to position [1975, 0]
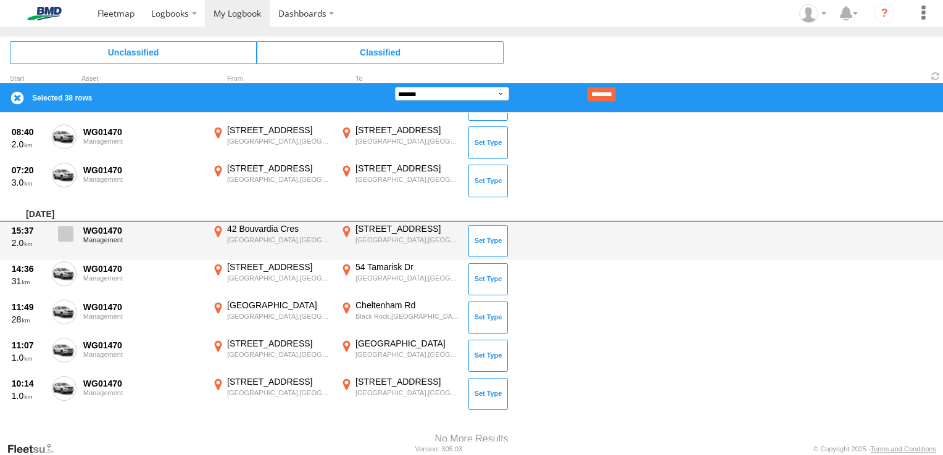
click at [70, 230] on span at bounding box center [65, 233] width 15 height 15
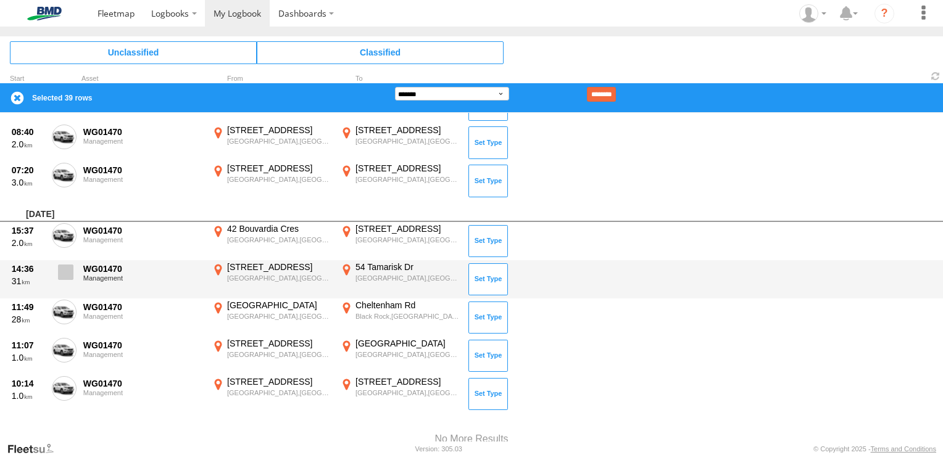
click at [76, 281] on label at bounding box center [64, 276] width 25 height 28
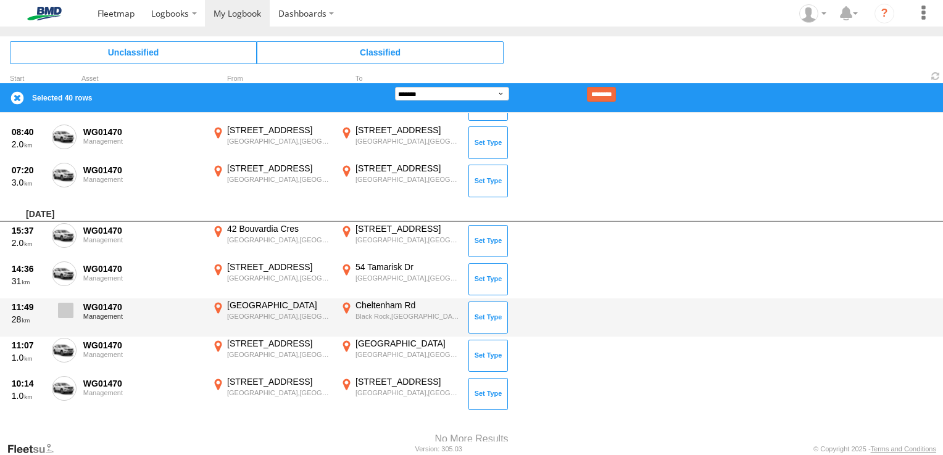
click at [65, 303] on span at bounding box center [65, 310] width 15 height 15
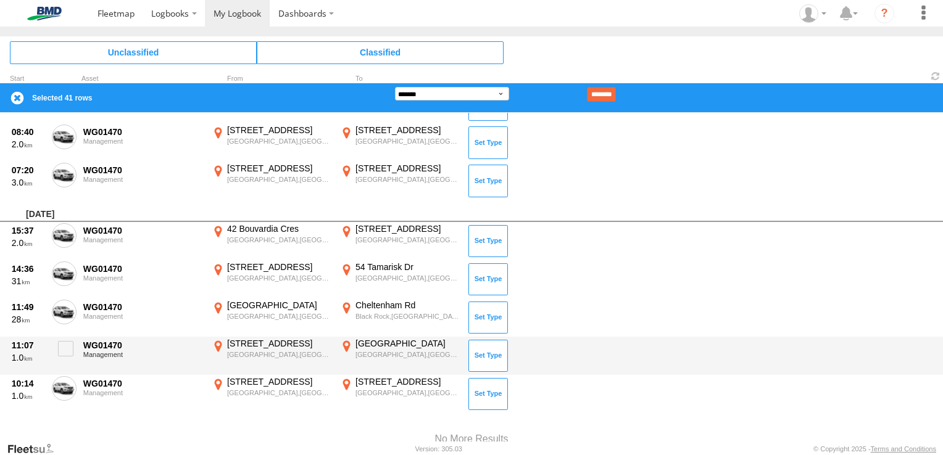
drag, startPoint x: 64, startPoint y: 344, endPoint x: 67, endPoint y: 370, distance: 25.5
click at [64, 344] on span at bounding box center [65, 348] width 15 height 15
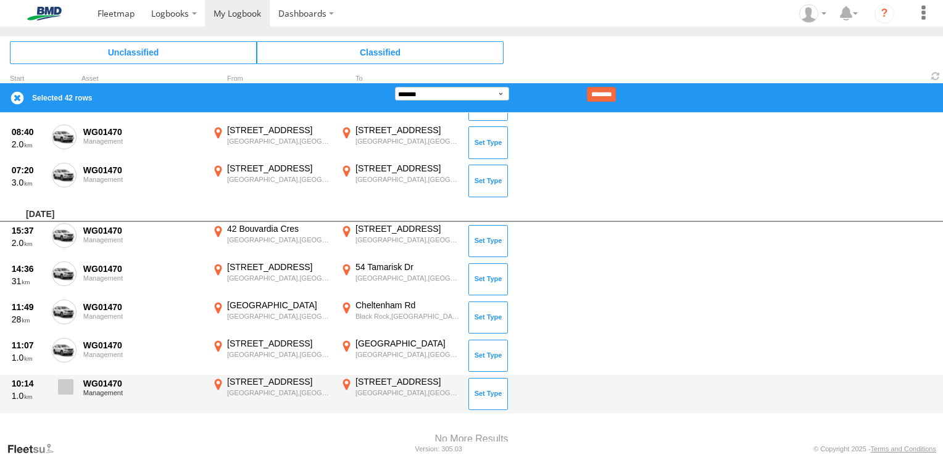
click at [70, 380] on span at bounding box center [65, 387] width 15 height 15
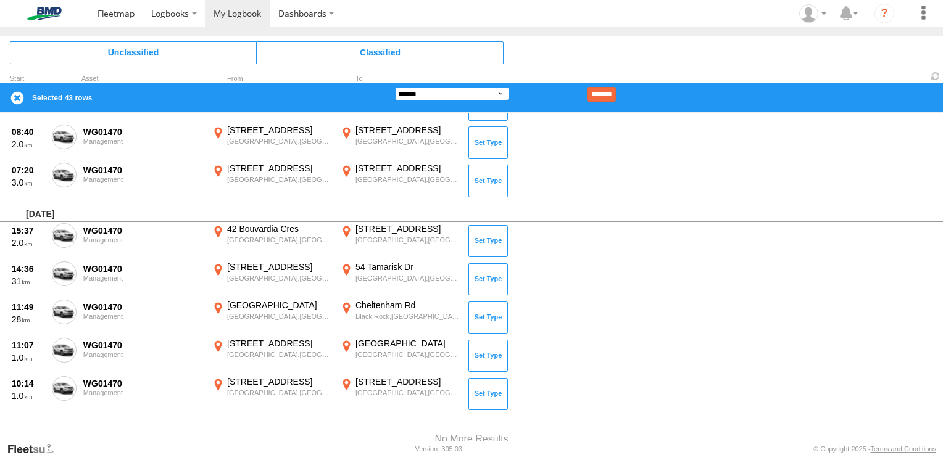
click at [441, 93] on select "**********" at bounding box center [452, 94] width 114 height 14
click at [395, 87] on select "**********" at bounding box center [452, 94] width 114 height 14
click at [616, 90] on input "********" at bounding box center [601, 94] width 29 height 15
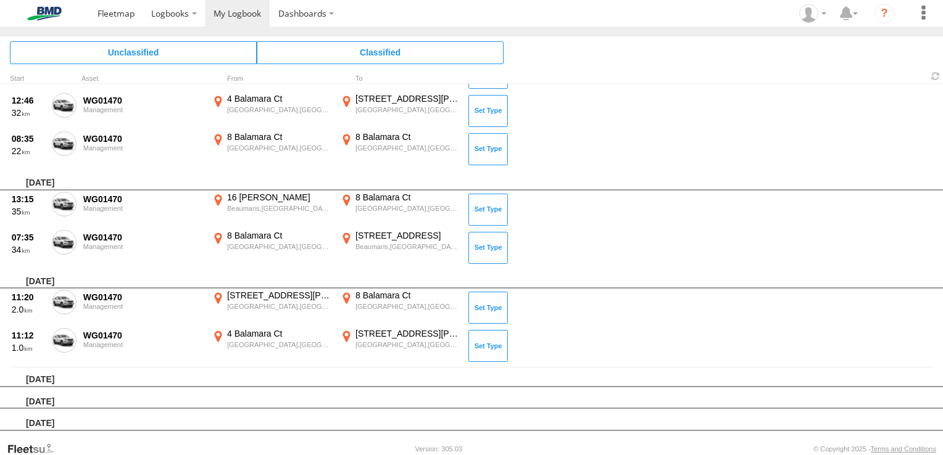
scroll to position [0, 0]
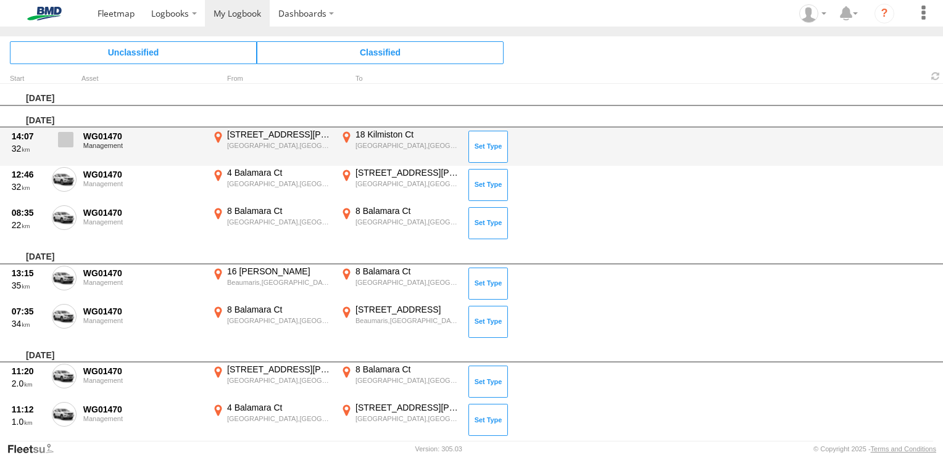
click at [60, 145] on span at bounding box center [65, 139] width 15 height 15
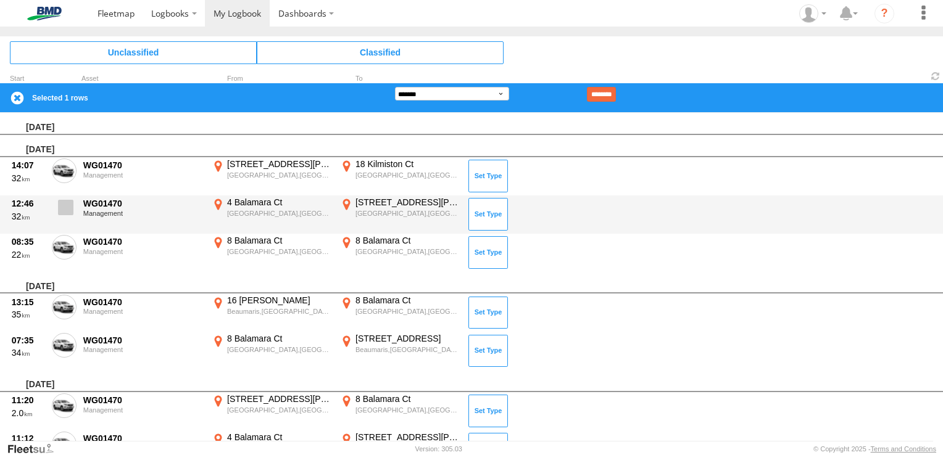
click at [67, 206] on span at bounding box center [65, 207] width 15 height 15
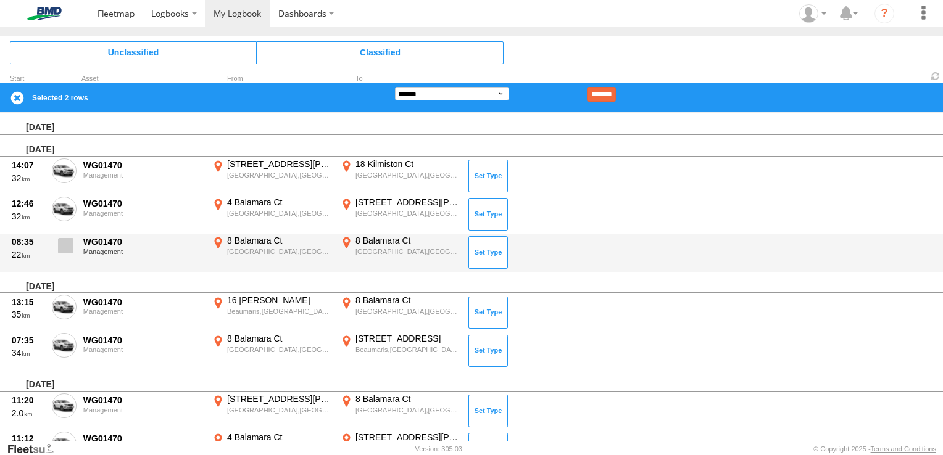
click at [64, 246] on span at bounding box center [65, 245] width 15 height 15
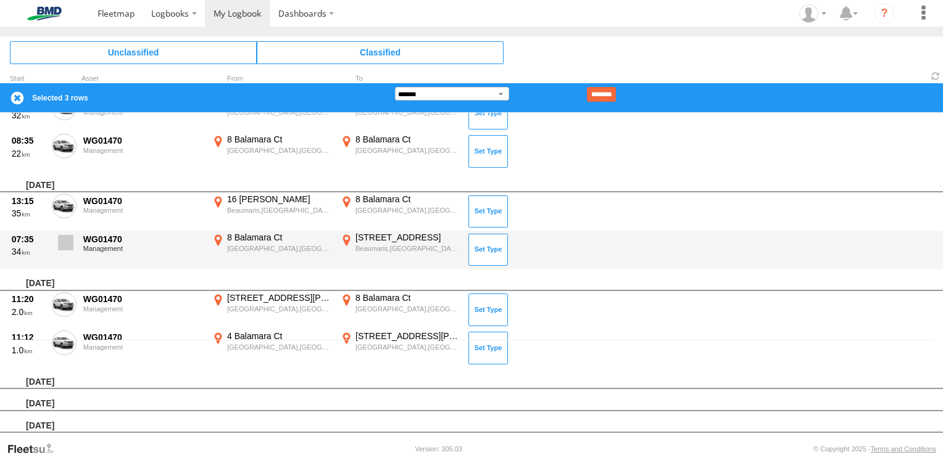
scroll to position [123, 0]
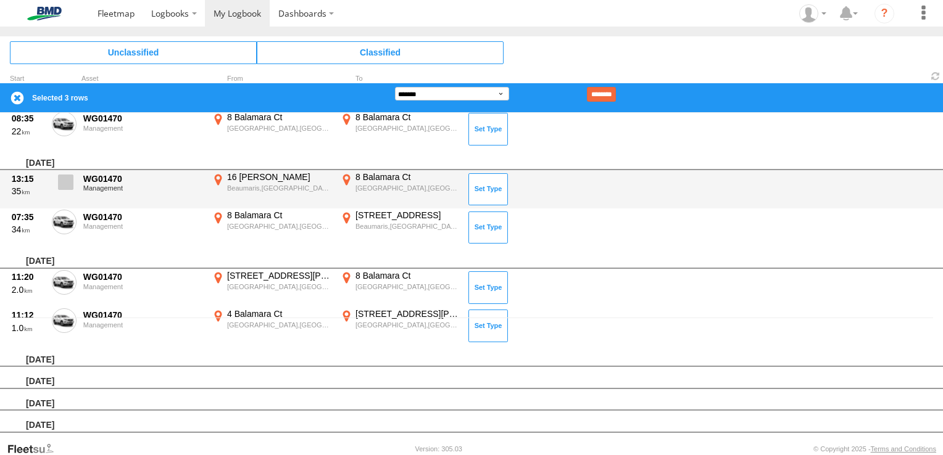
click at [70, 181] on span at bounding box center [65, 182] width 15 height 15
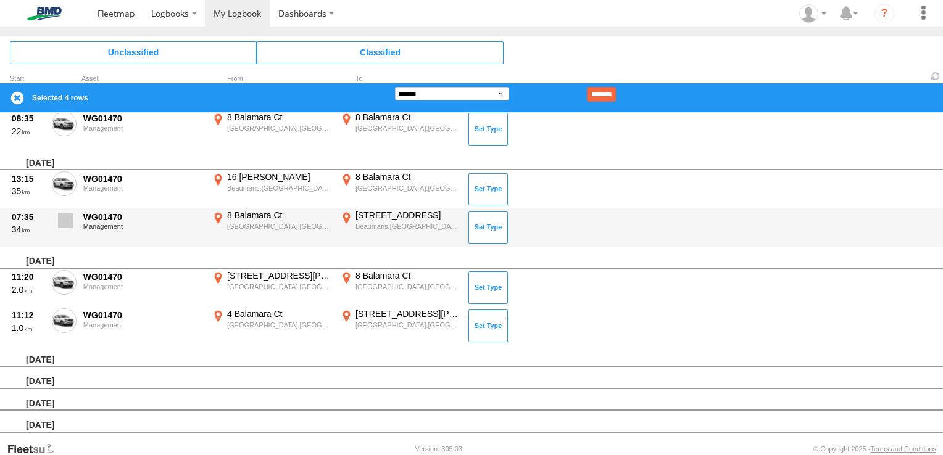
click at [67, 222] on span at bounding box center [65, 220] width 15 height 15
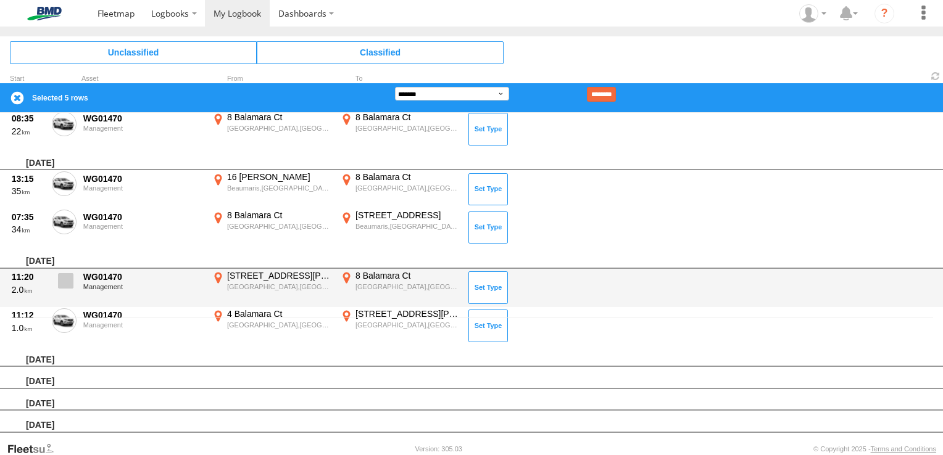
click at [64, 278] on span at bounding box center [65, 280] width 15 height 15
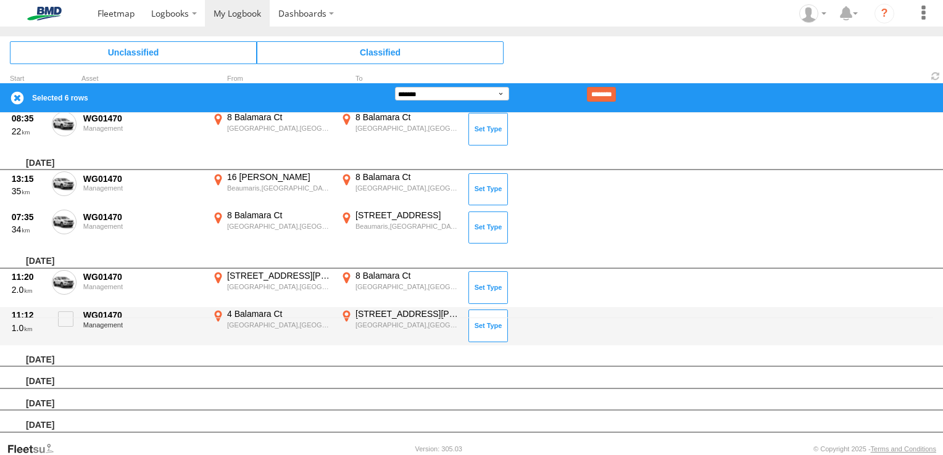
click at [63, 307] on div "11:12 1.0 WG01470 Management 4 Balamara Ct Frankston South,VIC -38.19206 145.13…" at bounding box center [471, 326] width 943 height 38
click at [63, 313] on span at bounding box center [65, 319] width 15 height 15
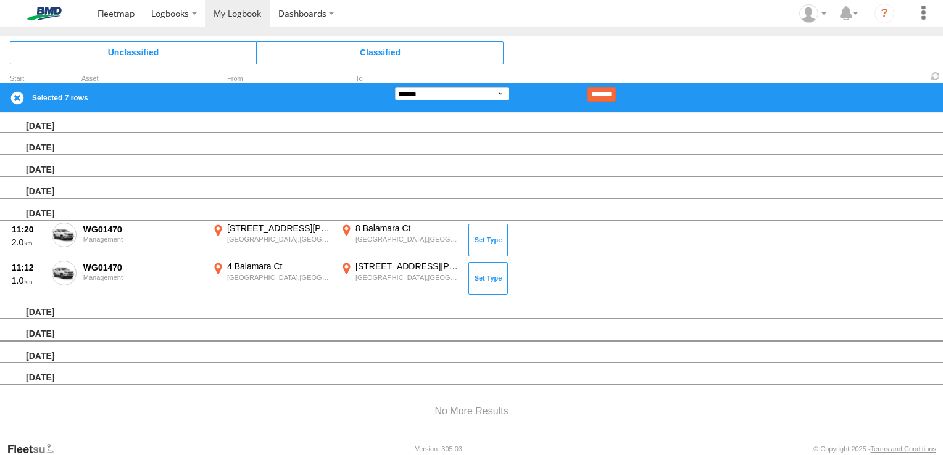
scroll to position [369, 0]
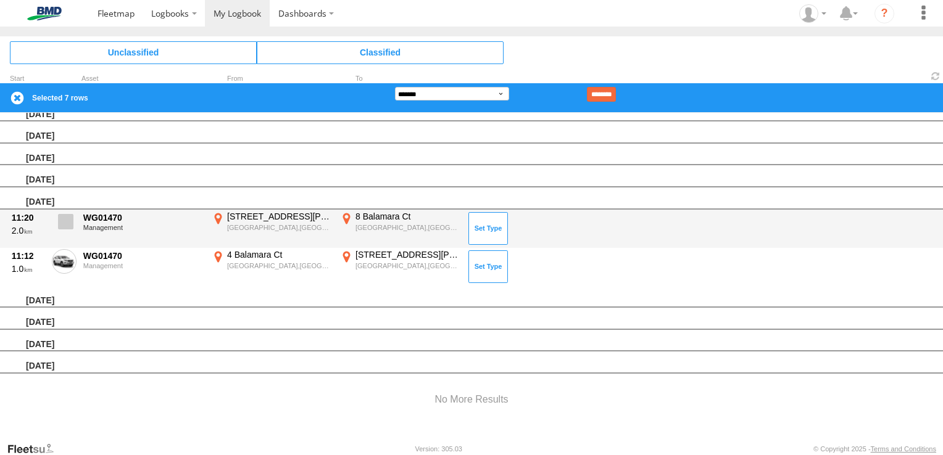
click at [60, 223] on span at bounding box center [65, 221] width 15 height 15
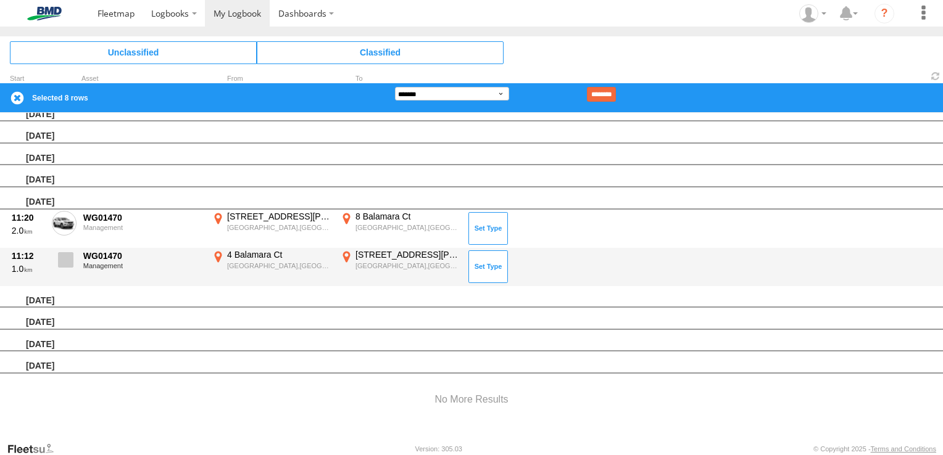
click at [67, 268] on label at bounding box center [64, 263] width 25 height 28
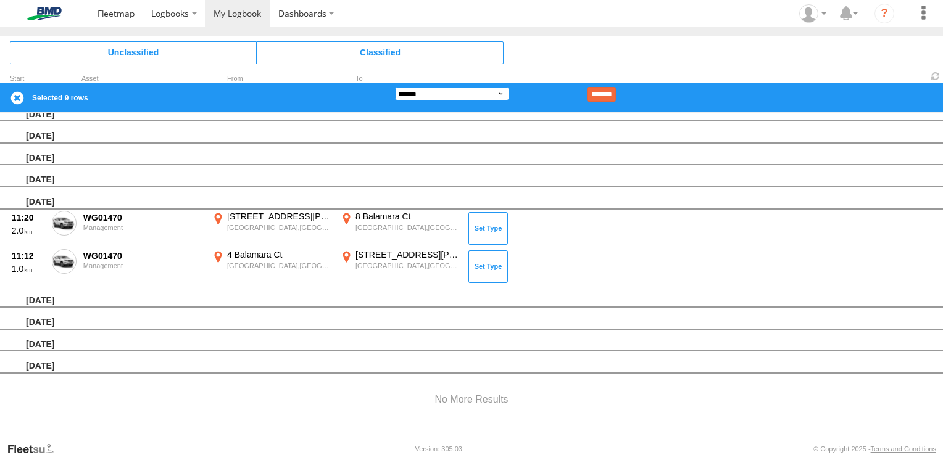
click at [419, 94] on select "**********" at bounding box center [452, 94] width 114 height 14
select select "**"
click at [395, 87] on select "**********" at bounding box center [452, 94] width 114 height 14
click at [616, 95] on input "********" at bounding box center [601, 94] width 29 height 15
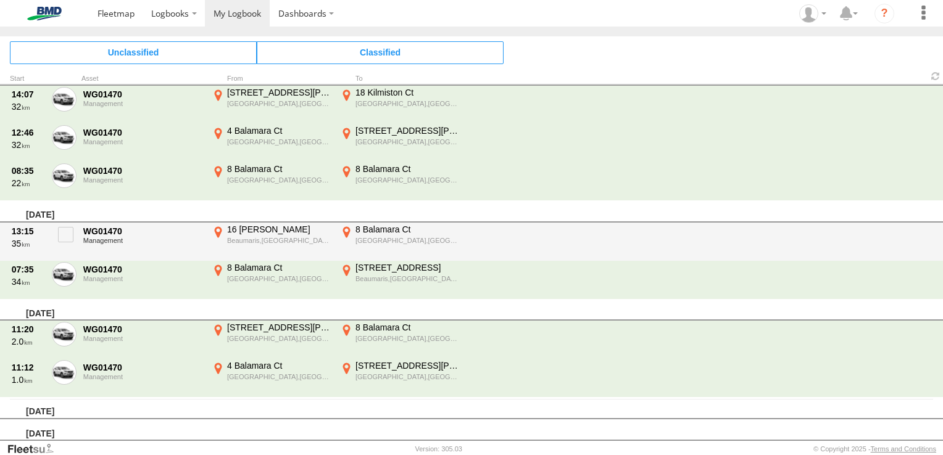
scroll to position [0, 0]
